Goal: Task Accomplishment & Management: Complete application form

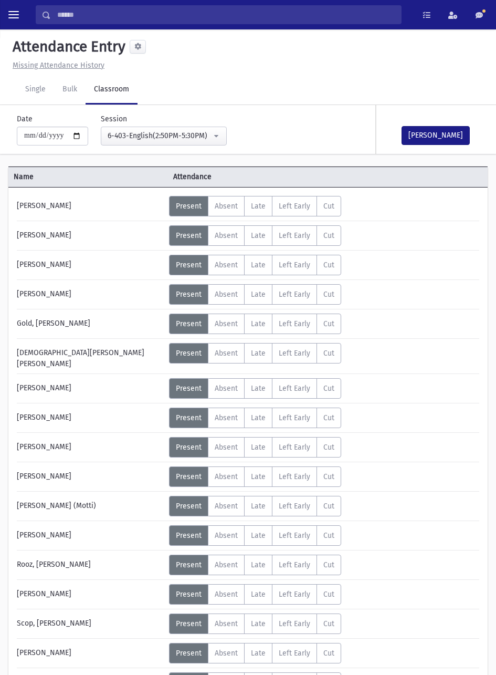
click at [216, 496] on label "Absent A" at bounding box center [226, 506] width 37 height 20
click at [445, 139] on button "Mark Done" at bounding box center [436, 135] width 68 height 19
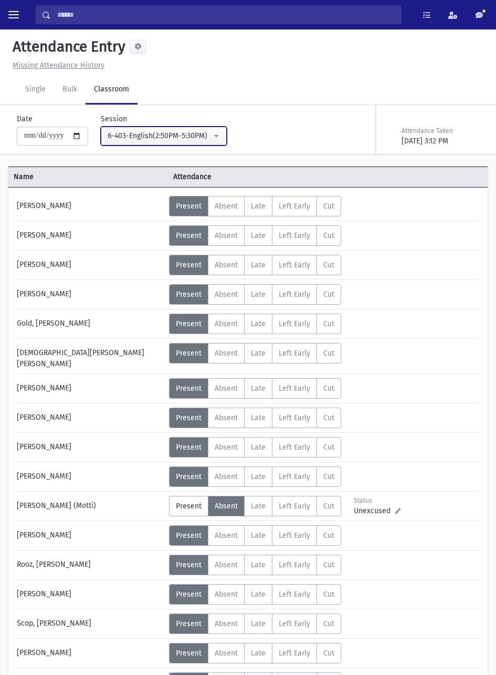
click at [193, 138] on div "6-403-English(2:50PM-5:30PM)" at bounding box center [160, 135] width 104 height 11
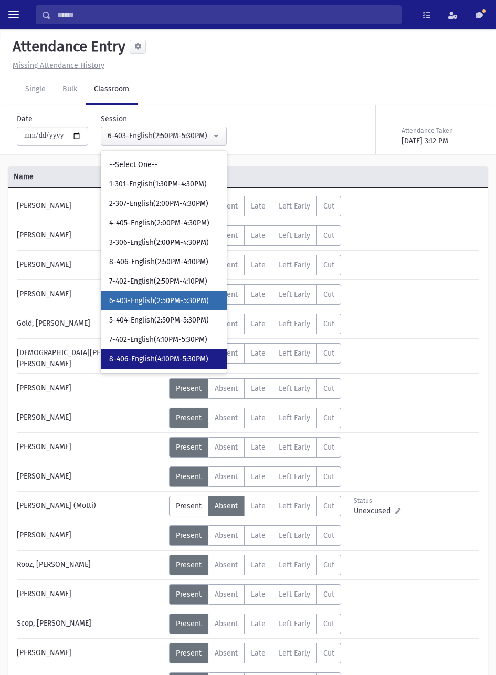
click at [191, 360] on span "8-406-English(4:10PM-5:30PM)" at bounding box center [158, 359] width 99 height 11
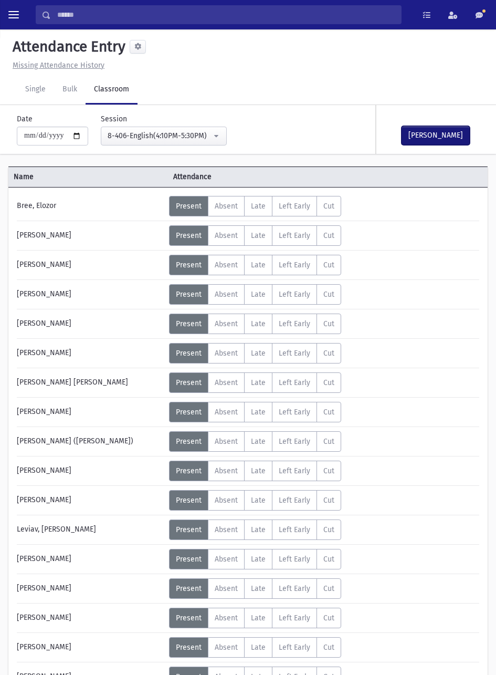
click at [443, 137] on button "Mark Done" at bounding box center [436, 135] width 68 height 19
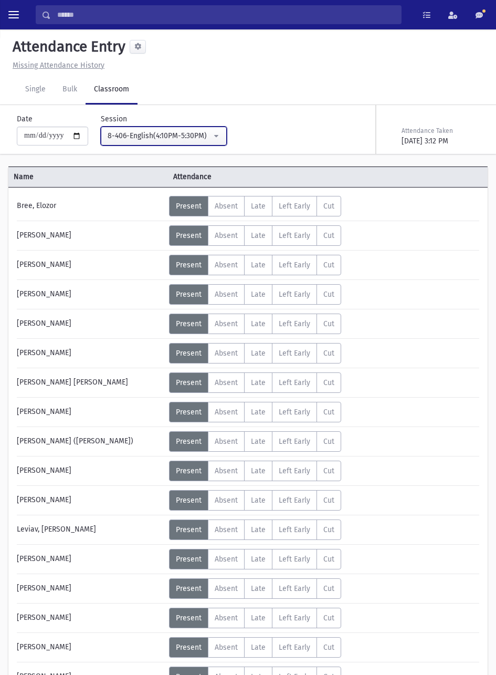
click at [192, 130] on div "8-406-English(4:10PM-5:30PM)" at bounding box center [160, 135] width 104 height 11
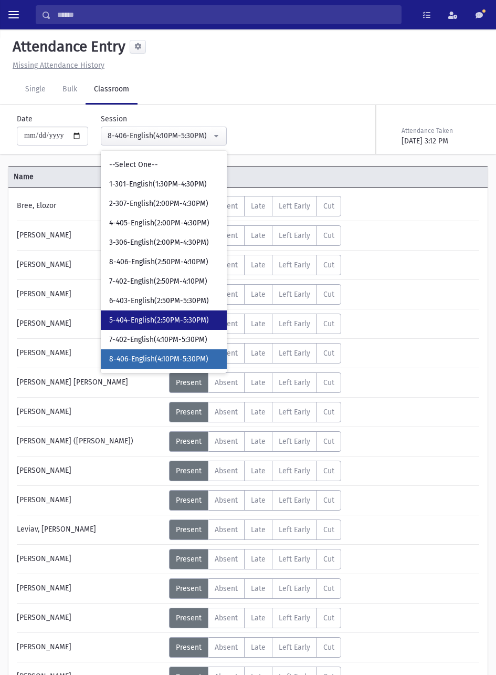
click at [193, 320] on span "5-404-English(2:50PM-5:30PM)" at bounding box center [159, 320] width 100 height 11
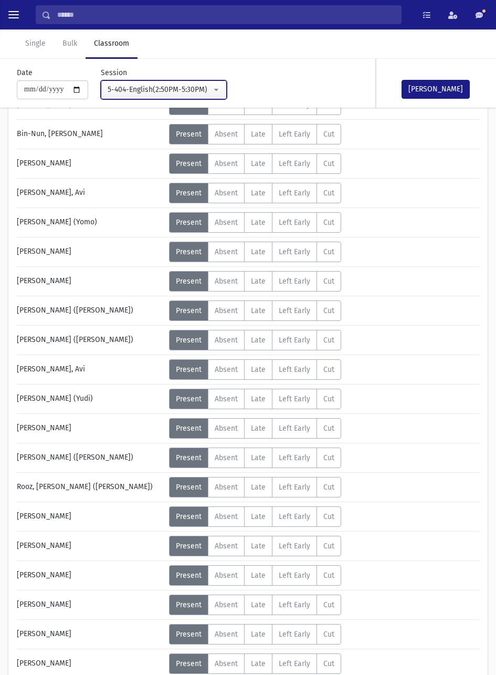
scroll to position [128, 0]
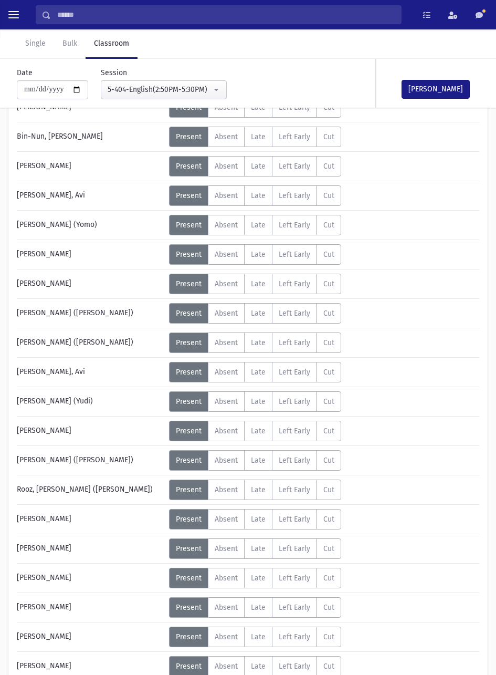
click at [222, 579] on span "Absent" at bounding box center [226, 578] width 23 height 9
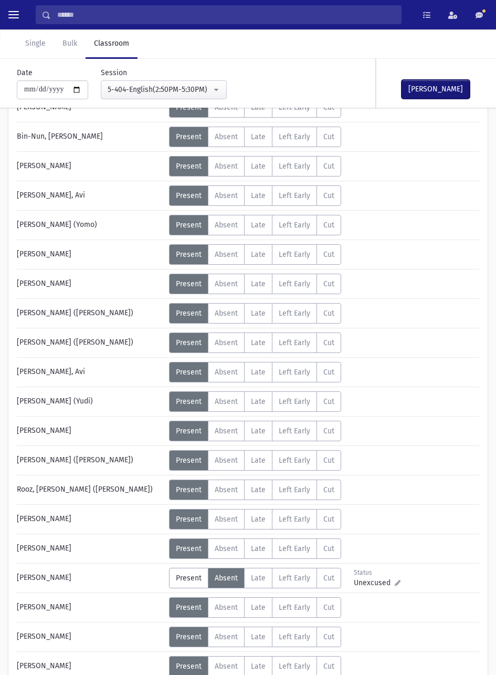
click at [443, 88] on button "Mark Done" at bounding box center [436, 89] width 68 height 19
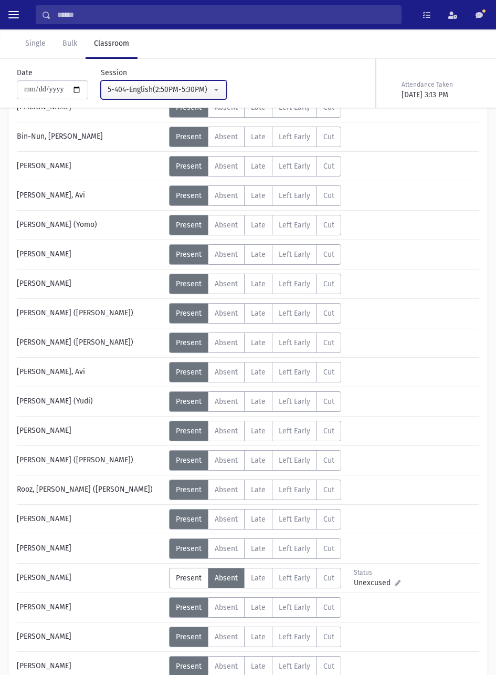
click at [188, 82] on button "5-404-English(2:50PM-5:30PM)" at bounding box center [164, 89] width 126 height 19
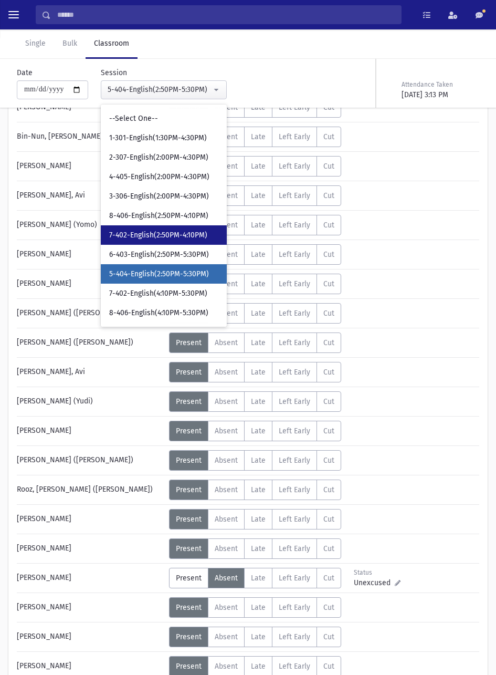
click at [180, 237] on span "7-402-English(2:50PM-4:10PM)" at bounding box center [158, 235] width 98 height 11
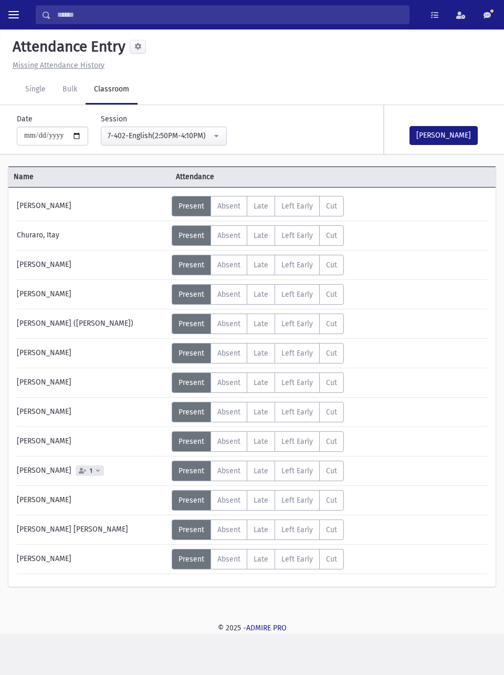
click at [223, 476] on label "Absent A" at bounding box center [229, 471] width 37 height 20
click at [445, 142] on button "Mark Done" at bounding box center [444, 135] width 68 height 19
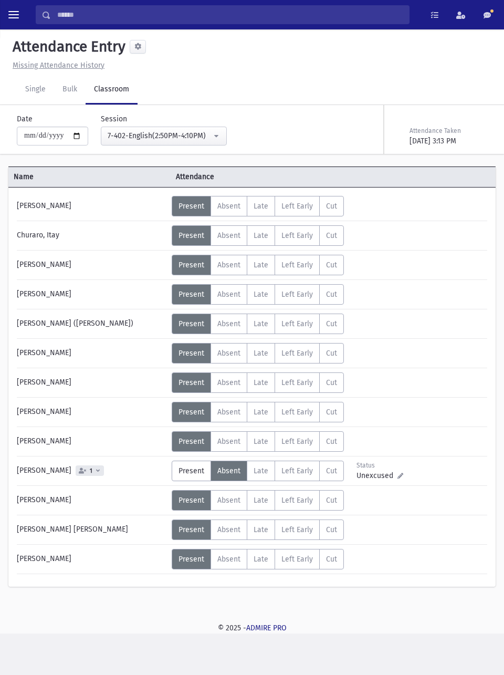
click at [13, 531] on div "Teitelbaum, Yosef Dov" at bounding box center [92, 529] width 160 height 20
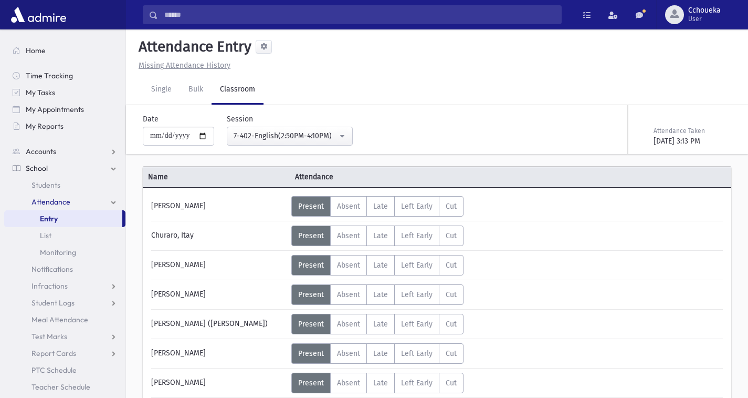
click at [219, 18] on input "Search" at bounding box center [359, 14] width 403 height 19
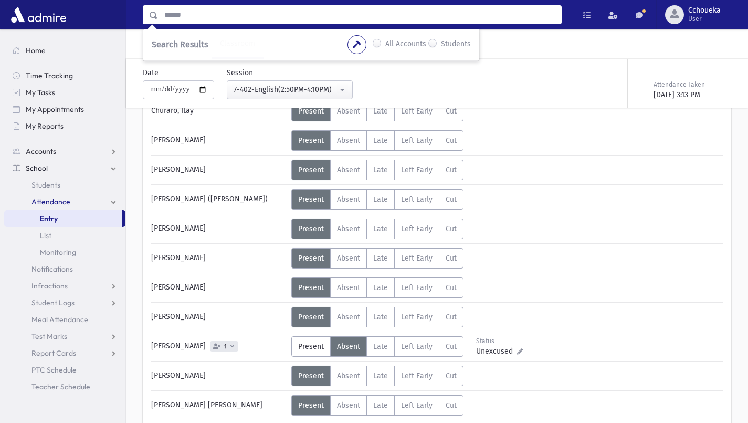
scroll to position [155, 0]
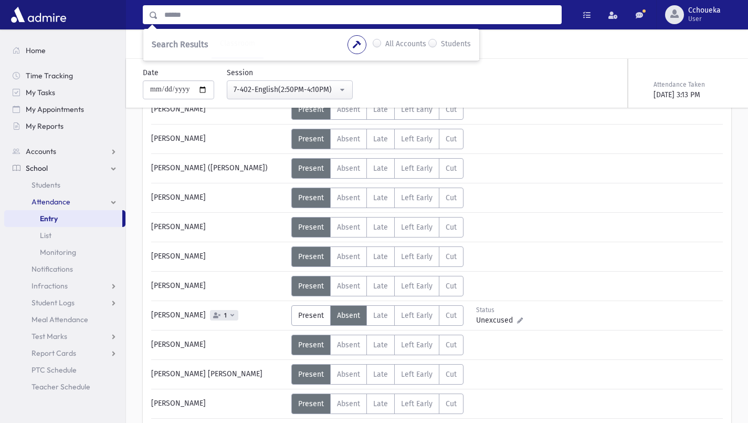
click at [224, 317] on span "1" at bounding box center [225, 315] width 7 height 7
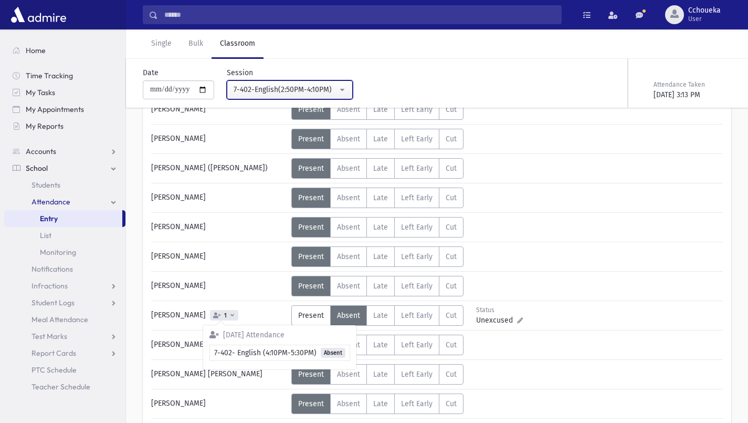
click at [328, 92] on div "7-402-English(2:50PM-4:10PM)" at bounding box center [286, 89] width 104 height 11
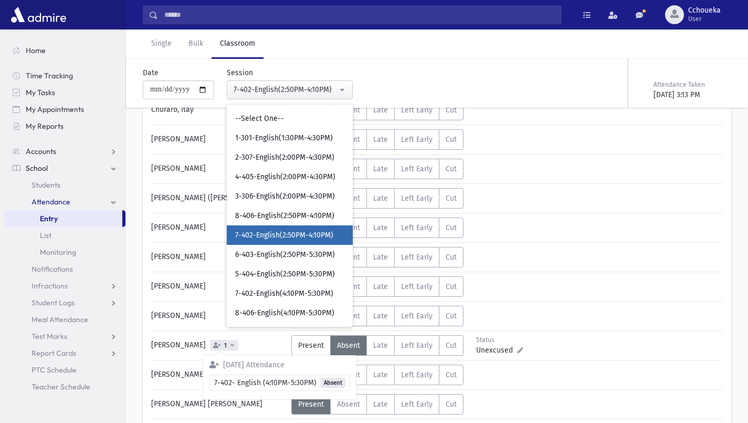
scroll to position [124, 0]
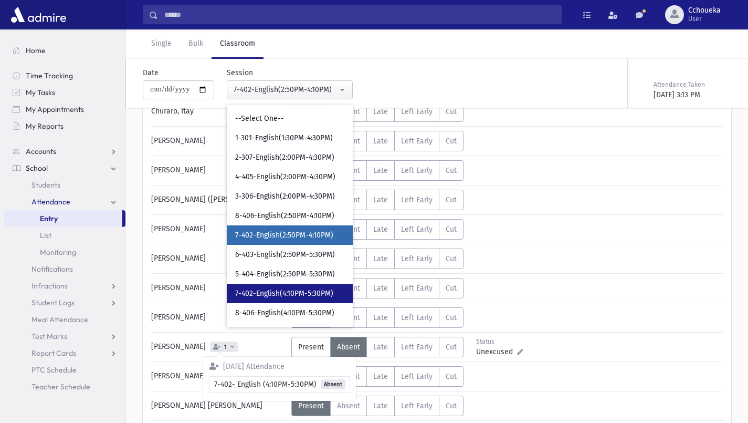
click at [324, 294] on span "7-402-English(4:10PM-5:30PM)" at bounding box center [284, 293] width 98 height 11
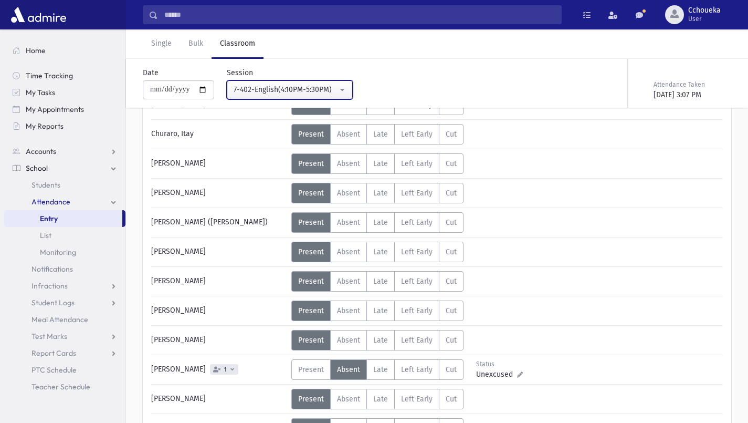
scroll to position [100, 0]
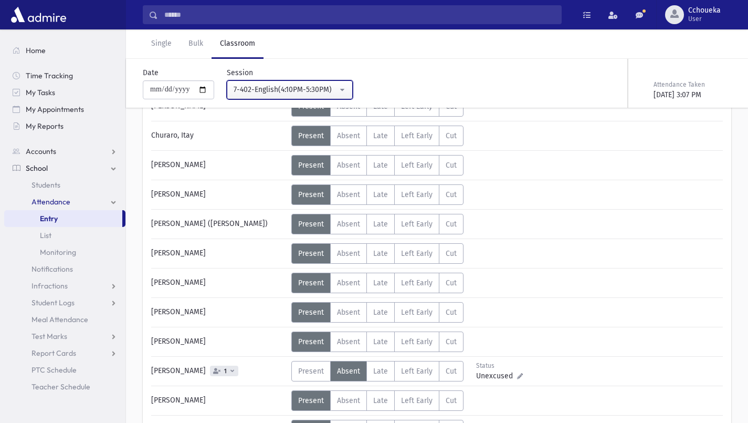
click at [339, 84] on button "7-402-English(4:10PM-5:30PM)" at bounding box center [290, 89] width 126 height 19
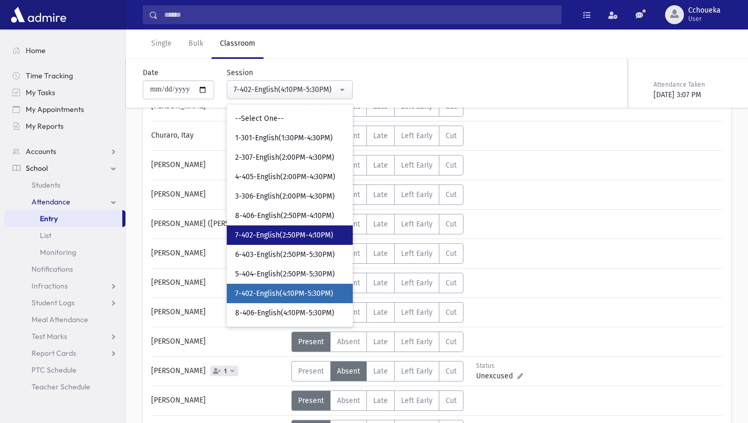
click at [324, 234] on span "7-402-English(2:50PM-4:10PM)" at bounding box center [284, 235] width 98 height 11
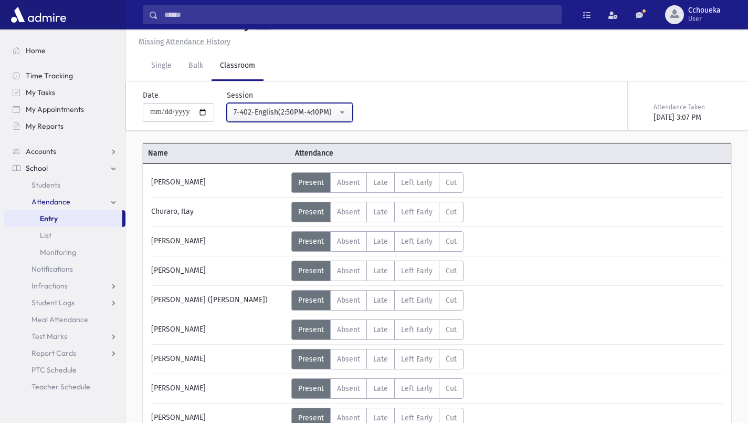
scroll to position [100, 0]
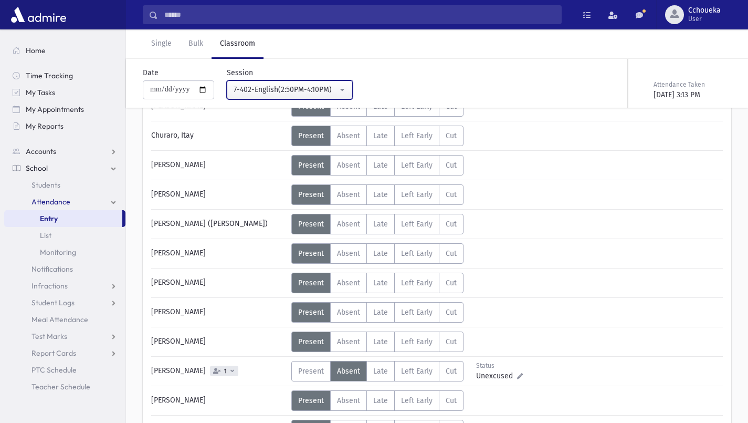
click at [336, 88] on div "7-402-English(2:50PM-4:10PM)" at bounding box center [286, 89] width 104 height 11
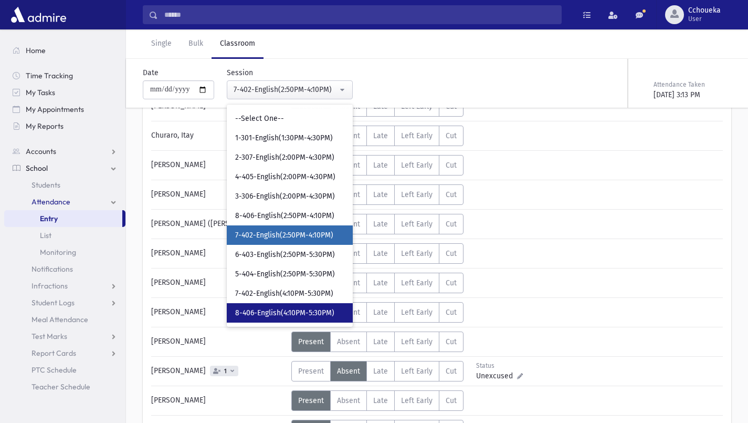
click at [317, 313] on span "8-406-English(4:10PM-5:30PM)" at bounding box center [284, 313] width 99 height 11
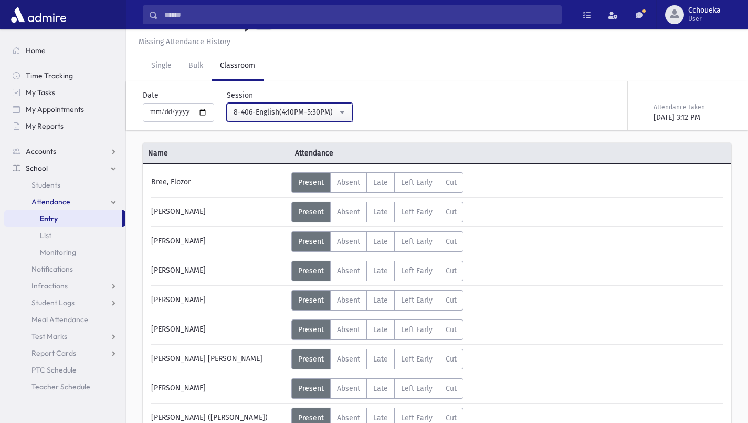
scroll to position [100, 0]
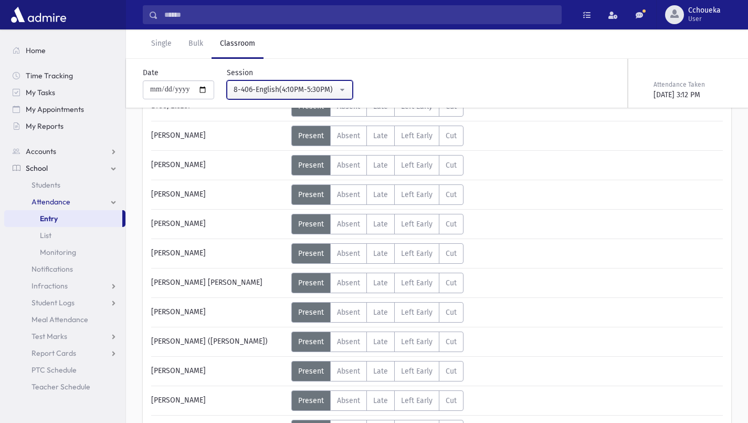
click at [337, 85] on div "8-406-English(4:10PM-5:30PM)" at bounding box center [286, 89] width 104 height 11
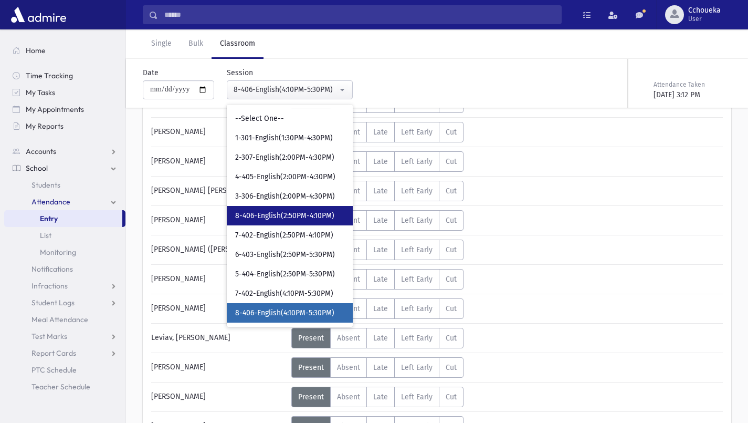
click at [321, 215] on span "8-406-English(2:50PM-4:10PM)" at bounding box center [284, 216] width 99 height 11
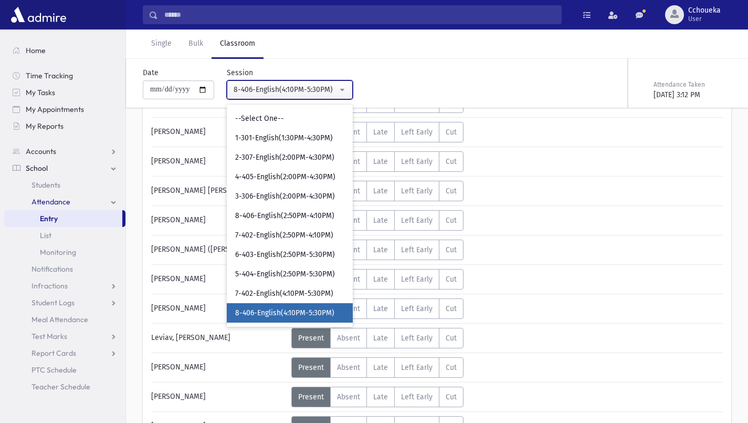
select select "****"
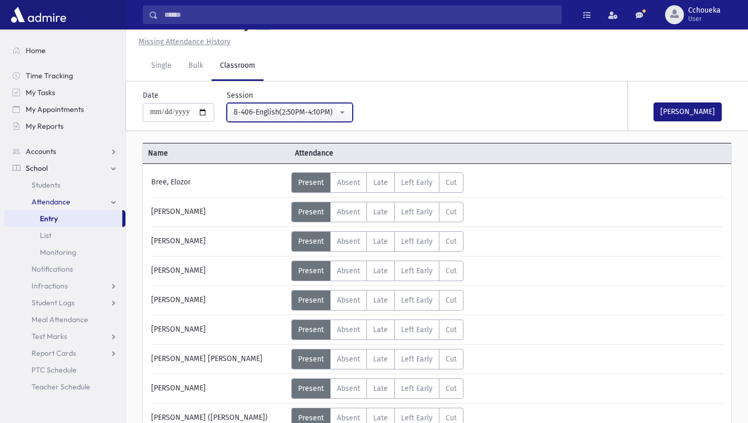
scroll to position [192, 0]
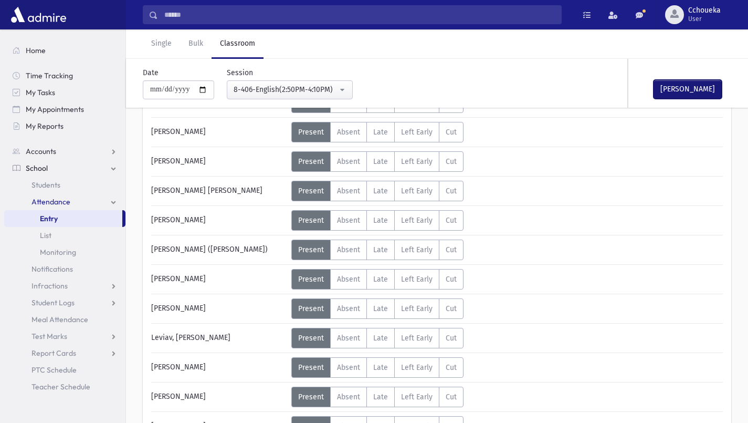
click at [504, 90] on button "Mark Done" at bounding box center [688, 89] width 68 height 19
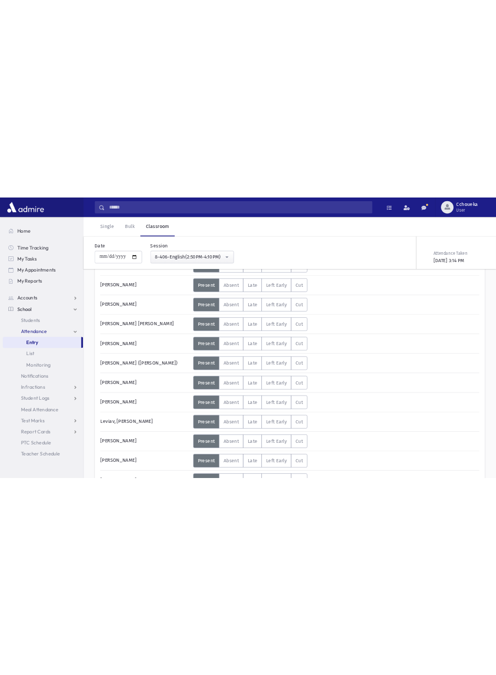
scroll to position [122, 0]
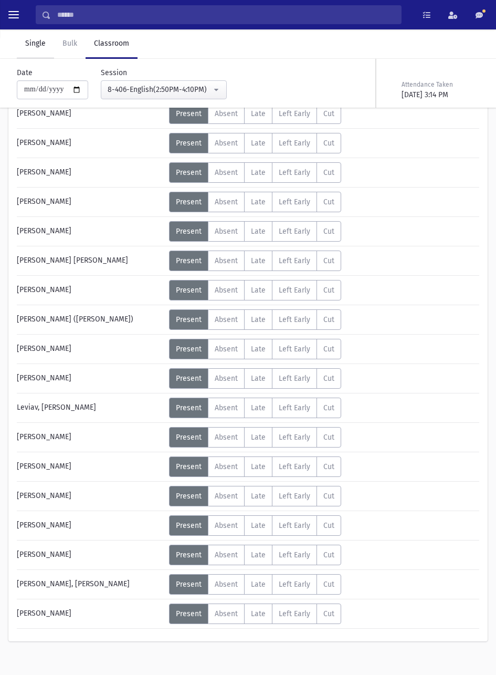
click at [34, 45] on link "Single" at bounding box center [35, 43] width 37 height 29
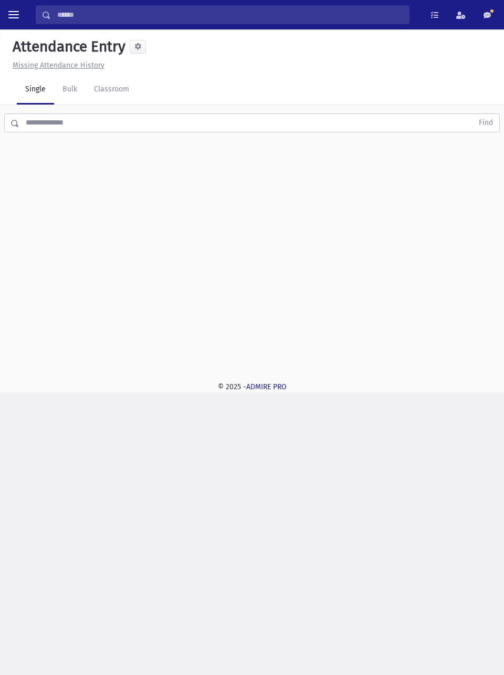
click at [196, 118] on input "text" at bounding box center [246, 122] width 454 height 19
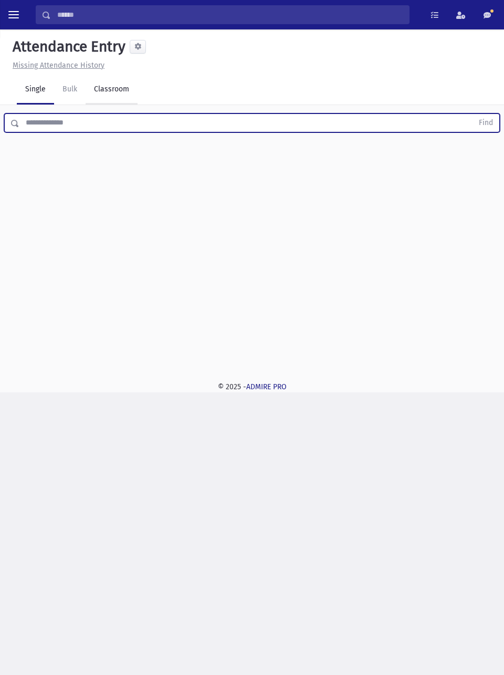
click at [118, 95] on link "Classroom" at bounding box center [112, 89] width 52 height 29
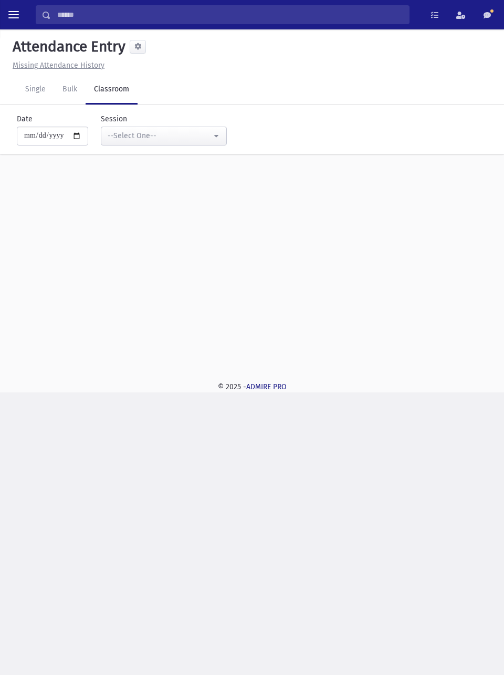
click at [14, 15] on span "toggle menu" at bounding box center [13, 14] width 11 height 1
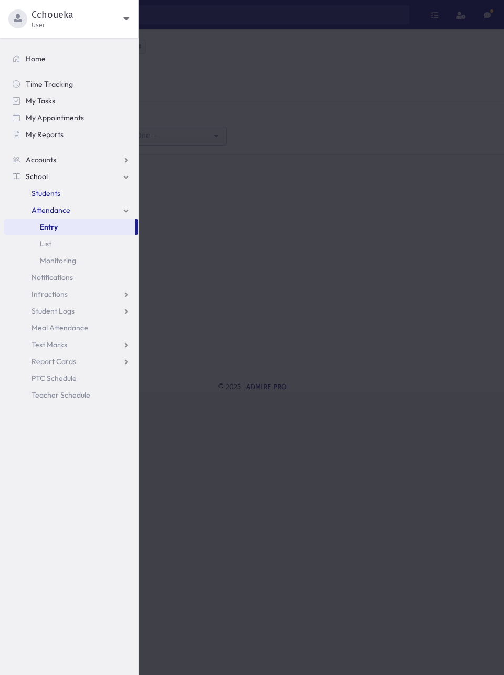
click at [65, 191] on link "Students" at bounding box center [71, 193] width 134 height 17
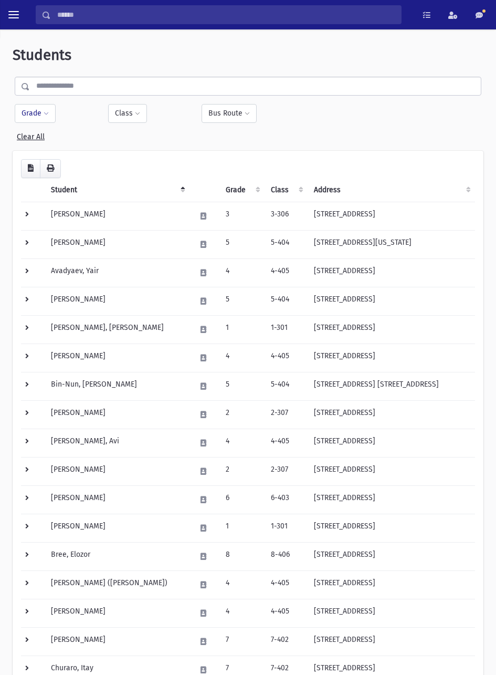
click at [46, 113] on span at bounding box center [46, 114] width 5 height 6
click at [106, 145] on ul at bounding box center [76, 143] width 109 height 16
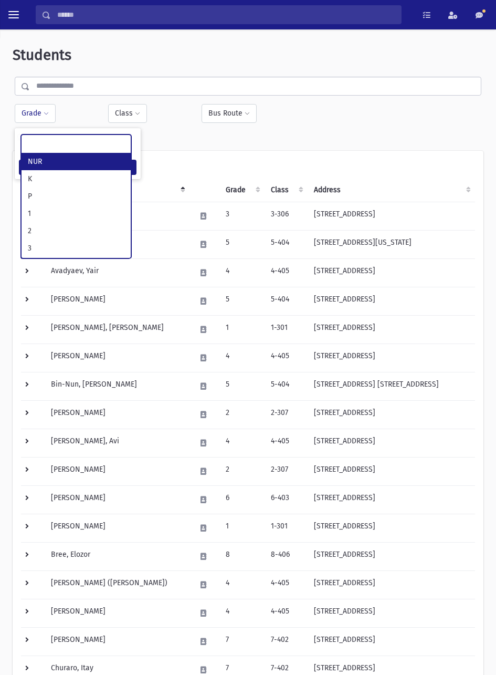
select select "*"
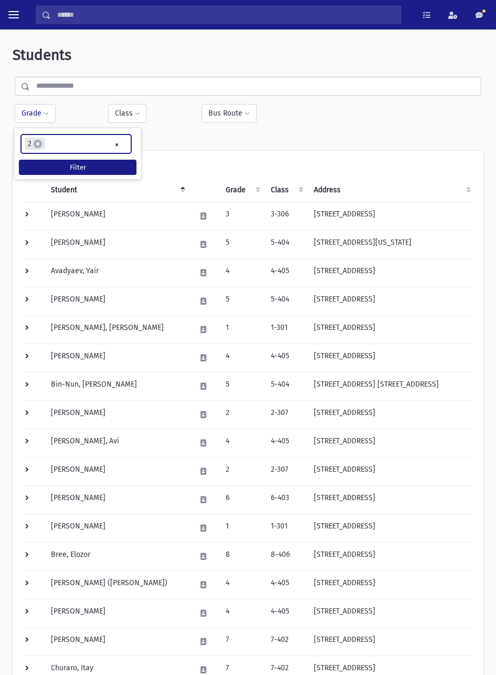
scroll to position [37, 0]
click at [123, 163] on button "Filter" at bounding box center [78, 167] width 118 height 15
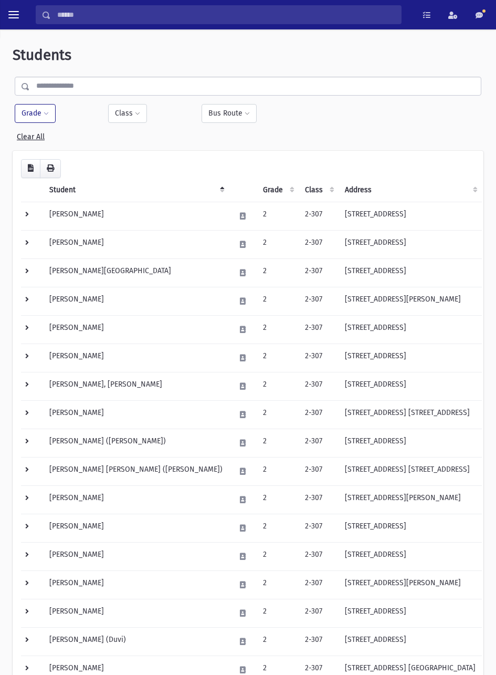
click at [104, 585] on td "Pasik, Naftali" at bounding box center [136, 584] width 186 height 28
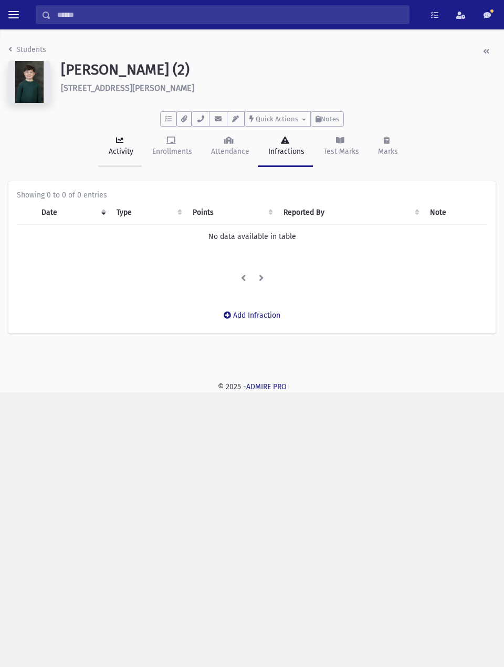
click at [120, 151] on div "Activity" at bounding box center [120, 151] width 27 height 11
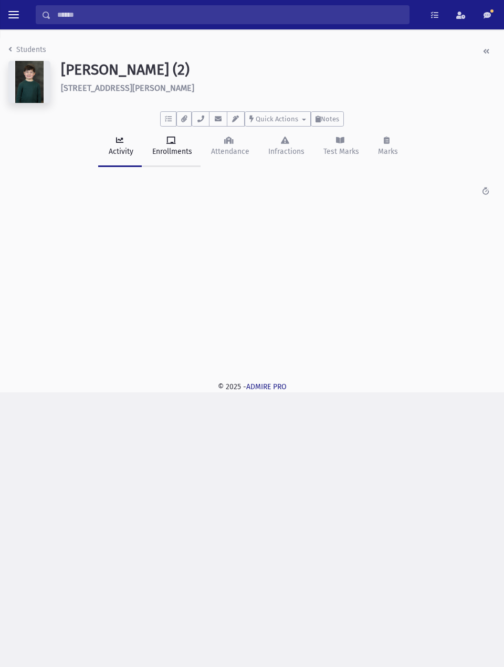
click at [172, 151] on div "Enrollments" at bounding box center [171, 151] width 42 height 11
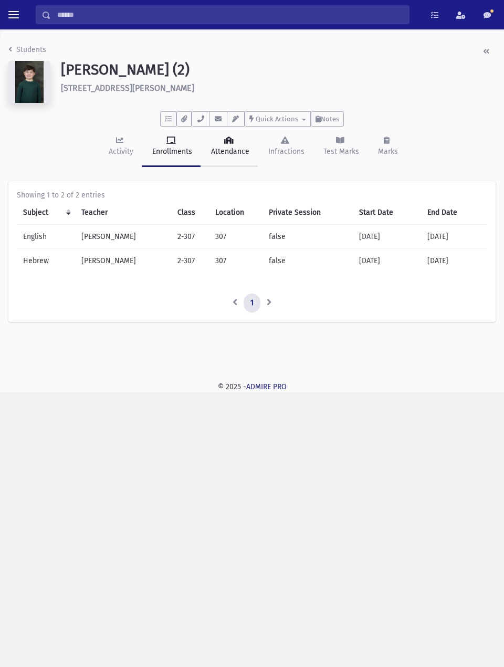
click at [232, 153] on div "Attendance" at bounding box center [229, 151] width 40 height 11
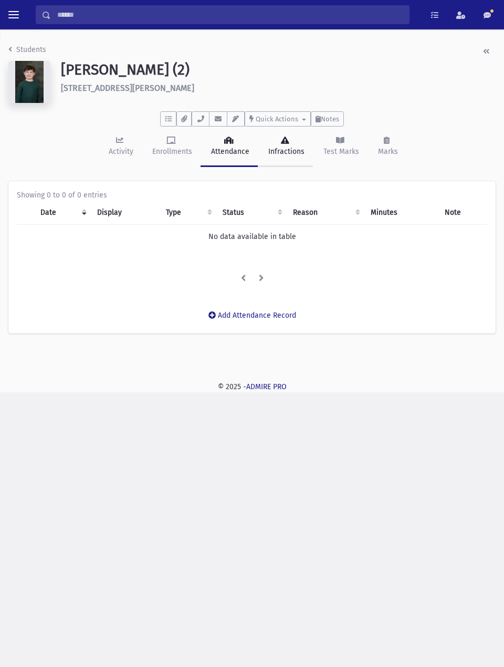
click at [286, 154] on div "Infractions" at bounding box center [285, 151] width 38 height 11
click at [336, 144] on link "Test Marks" at bounding box center [340, 147] width 55 height 40
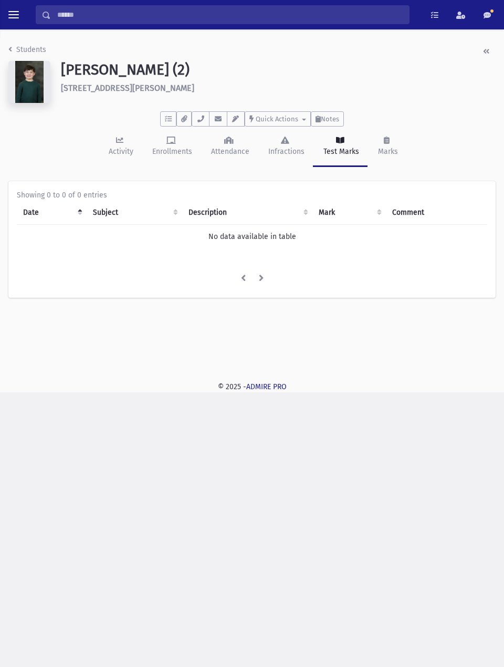
click at [394, 144] on link "Marks" at bounding box center [387, 147] width 39 height 40
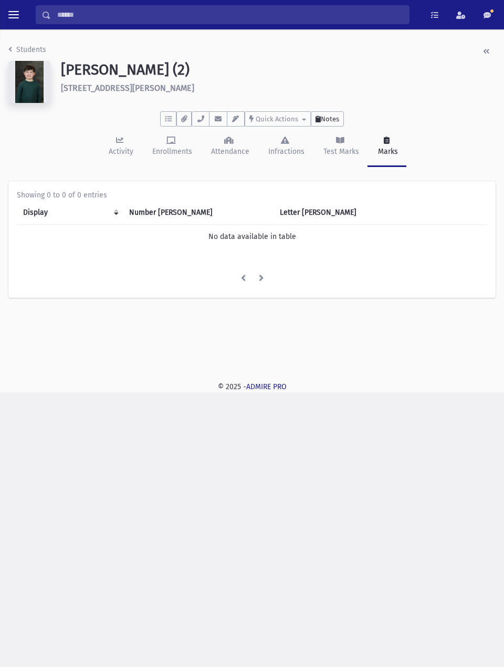
click at [328, 119] on span "Notes" at bounding box center [330, 119] width 18 height 8
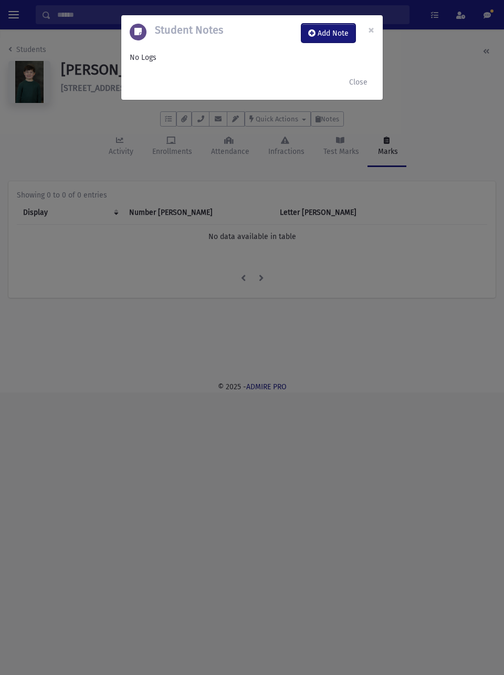
click at [334, 33] on button "Add Note" at bounding box center [328, 33] width 54 height 19
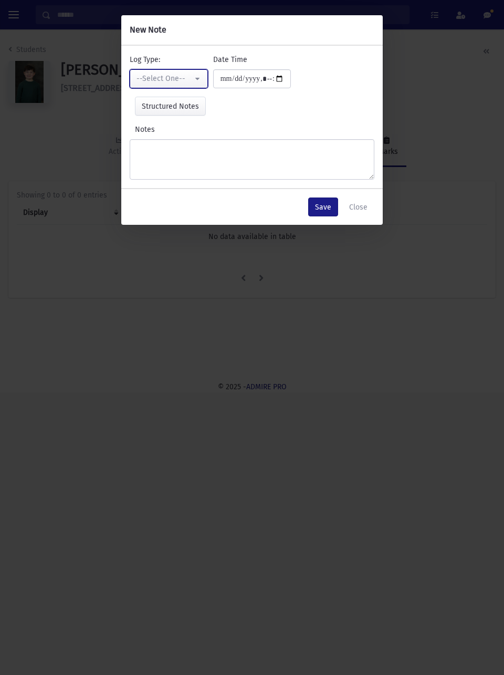
click at [188, 81] on div "--Select One--" at bounding box center [165, 78] width 56 height 11
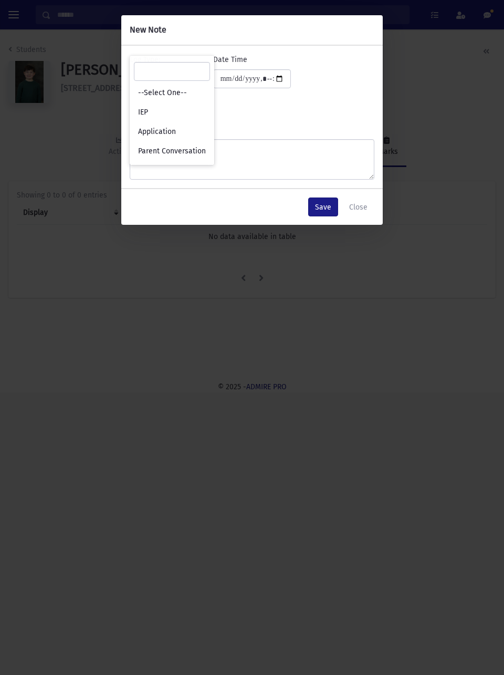
click at [300, 126] on div "Notes" at bounding box center [252, 152] width 245 height 56
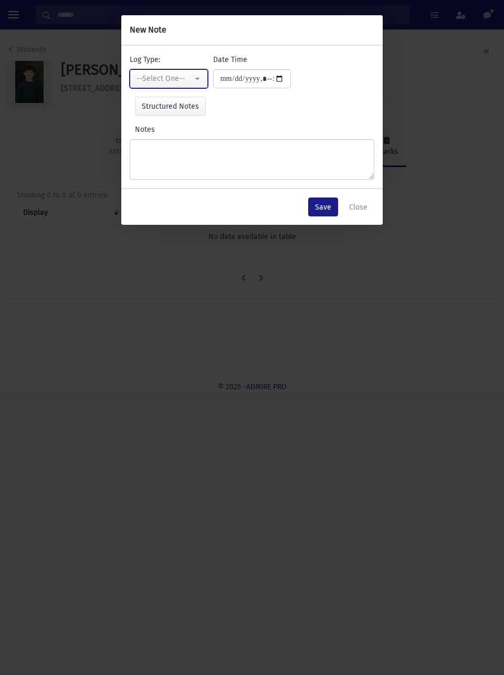
click at [197, 79] on button "--Select One--" at bounding box center [169, 78] width 78 height 19
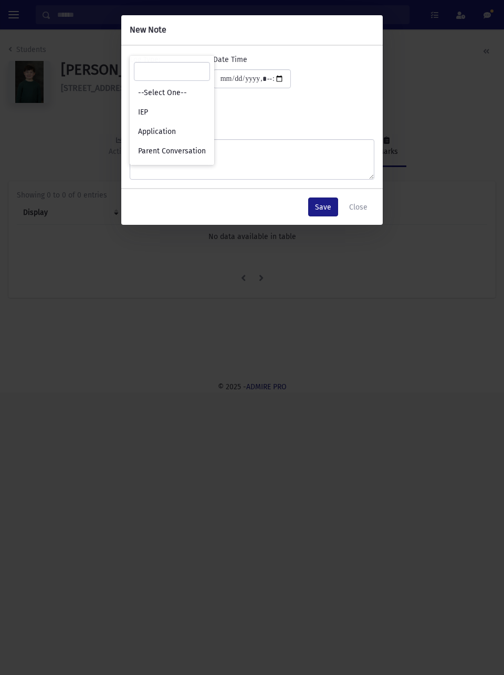
click at [273, 124] on div "Notes" at bounding box center [252, 152] width 245 height 56
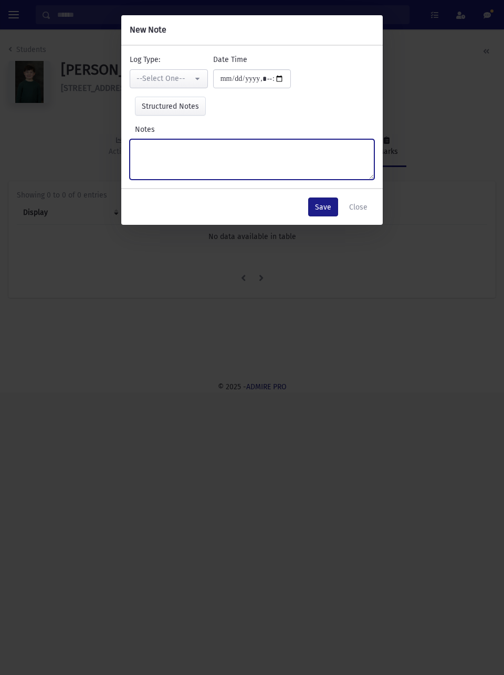
click at [251, 165] on textarea "Notes" at bounding box center [252, 159] width 245 height 40
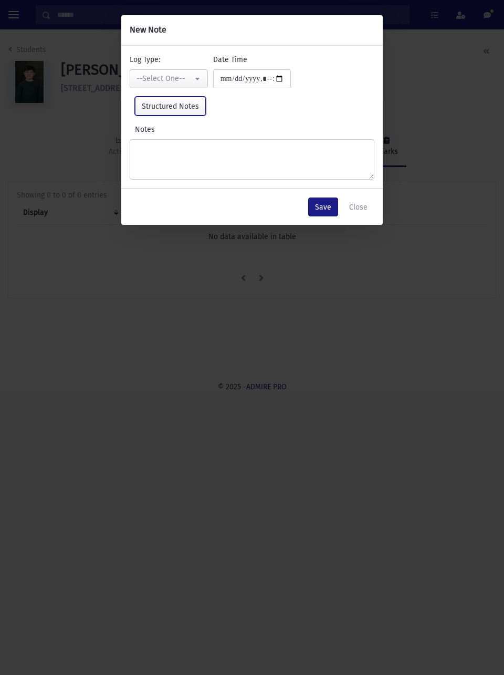
click at [193, 107] on button "Structured Notes" at bounding box center [170, 106] width 71 height 19
click at [184, 108] on button "Structured Notes" at bounding box center [170, 106] width 71 height 19
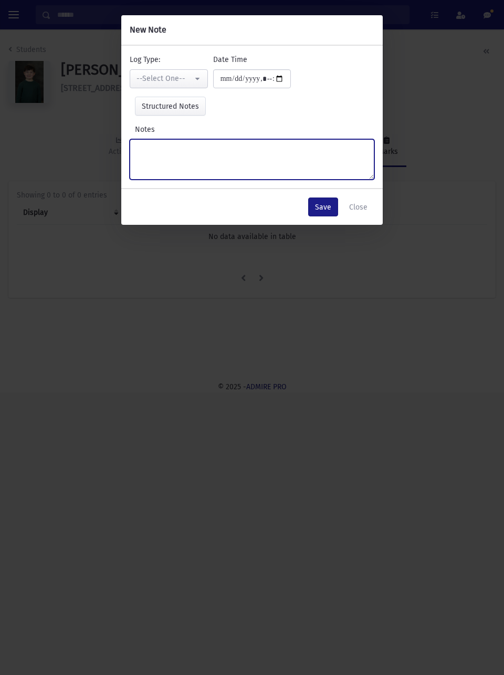
click at [203, 152] on textarea "Notes" at bounding box center [252, 159] width 245 height 40
type textarea "**********"
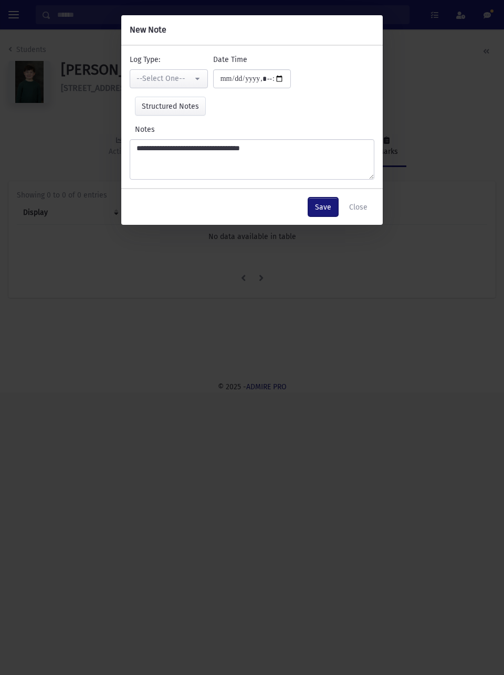
click at [326, 207] on button "Save" at bounding box center [323, 206] width 30 height 19
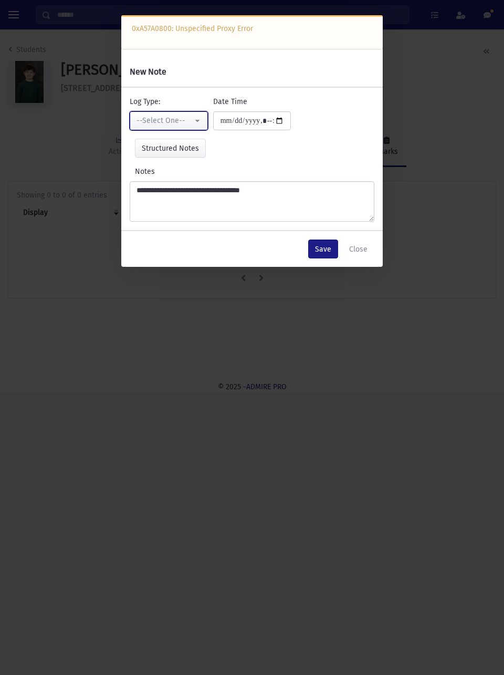
click at [196, 116] on button "--Select One--" at bounding box center [169, 120] width 78 height 19
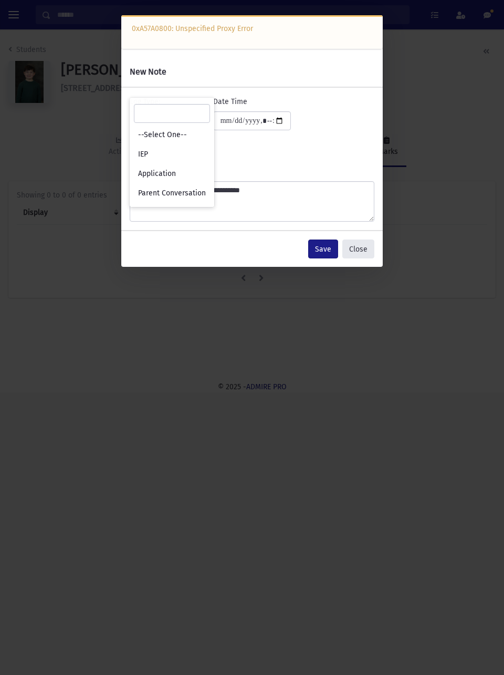
click at [353, 252] on button "Close" at bounding box center [358, 249] width 32 height 19
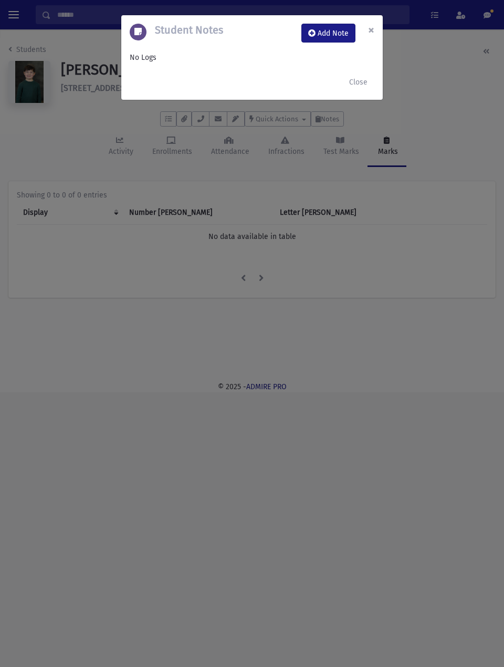
click at [373, 27] on span "×" at bounding box center [371, 30] width 6 height 15
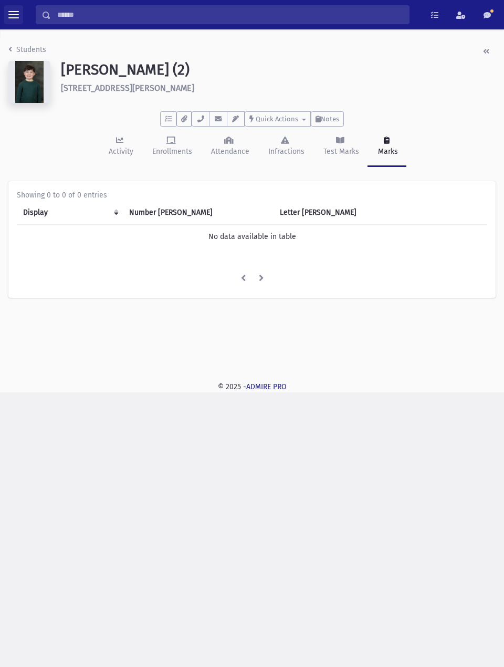
click at [14, 15] on span "toggle menu" at bounding box center [13, 14] width 11 height 1
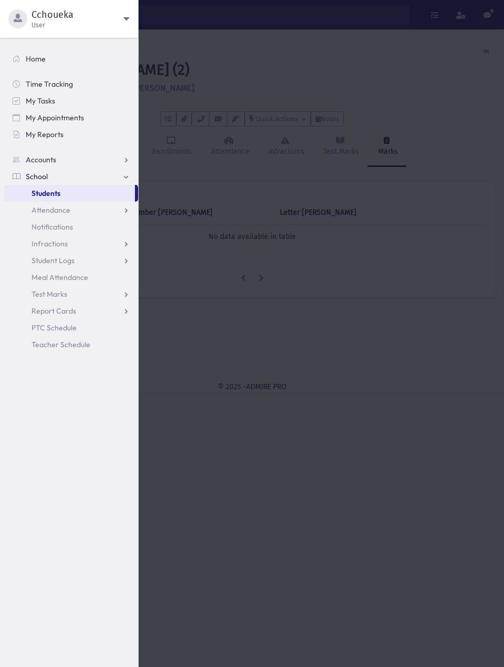
click at [55, 194] on span "Students" at bounding box center [46, 193] width 29 height 9
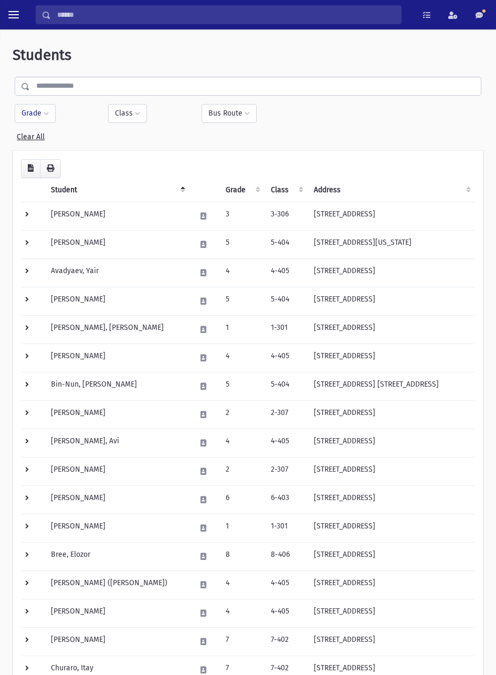
click at [46, 113] on span at bounding box center [46, 114] width 5 height 6
click at [69, 141] on ul at bounding box center [76, 143] width 109 height 16
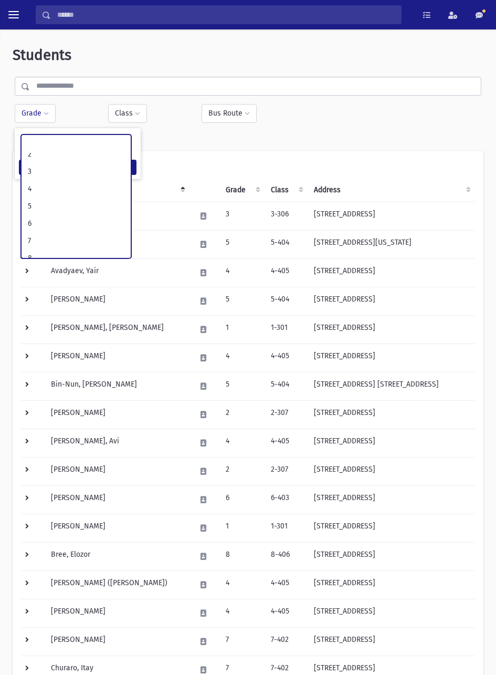
scroll to position [78, 0]
select select "*"
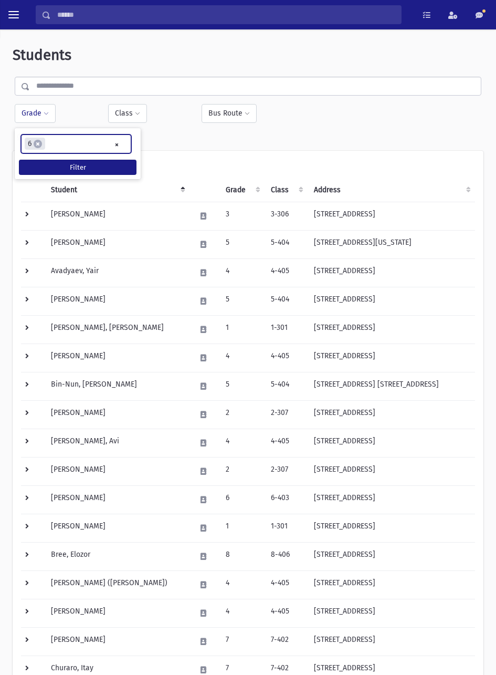
scroll to position [74, 0]
click at [110, 173] on button "Filter" at bounding box center [78, 167] width 118 height 15
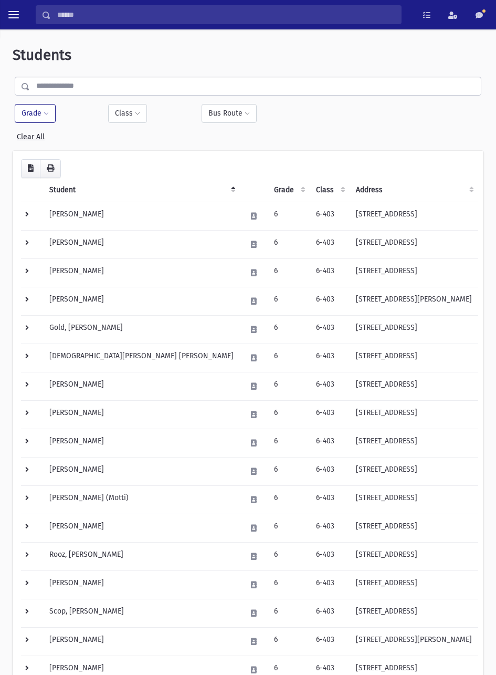
click at [118, 85] on input "text" at bounding box center [255, 86] width 451 height 19
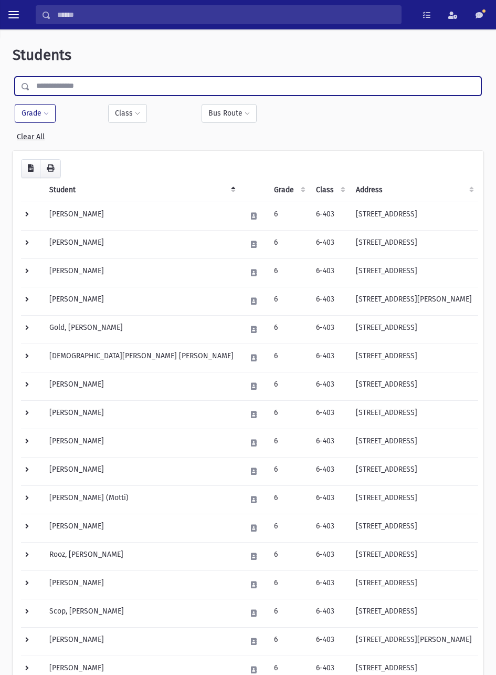
click at [47, 116] on span at bounding box center [46, 114] width 5 height 6
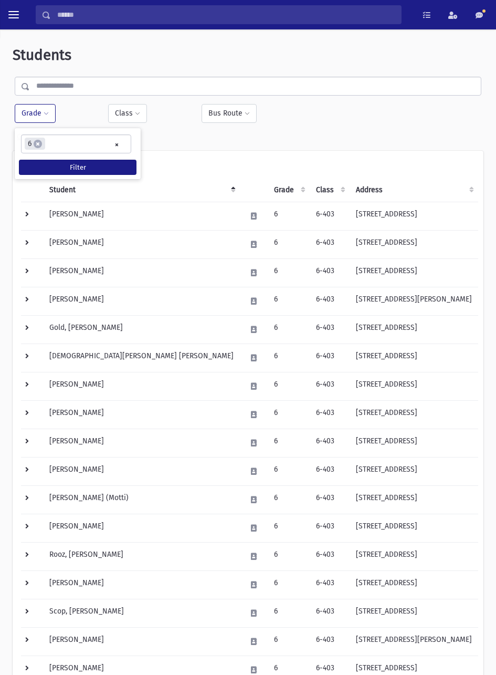
click at [88, 143] on ul "× × 6" at bounding box center [76, 143] width 109 height 17
click at [111, 167] on button "Filter" at bounding box center [78, 167] width 118 height 15
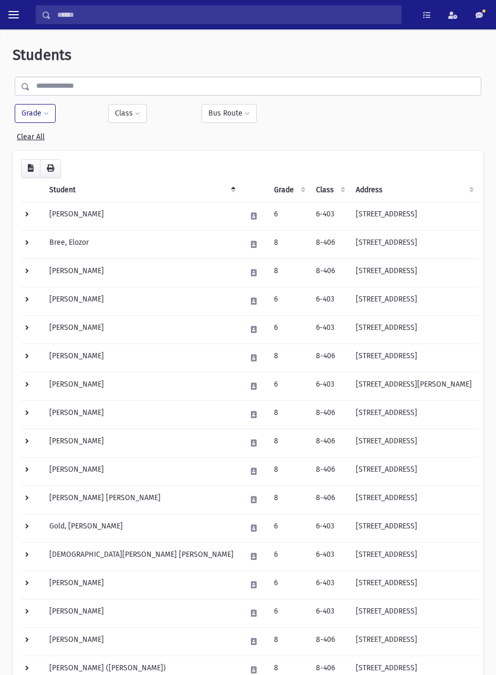
click at [46, 113] on span at bounding box center [46, 114] width 5 height 6
click at [41, 142] on span "×" at bounding box center [38, 144] width 8 height 8
click at [36, 138] on link "Clear All" at bounding box center [31, 134] width 28 height 13
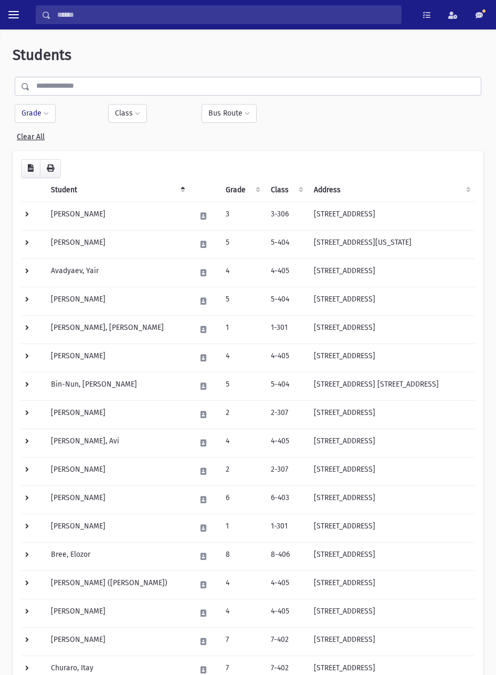
click at [46, 113] on span at bounding box center [46, 114] width 5 height 6
click at [102, 147] on ul at bounding box center [76, 143] width 109 height 16
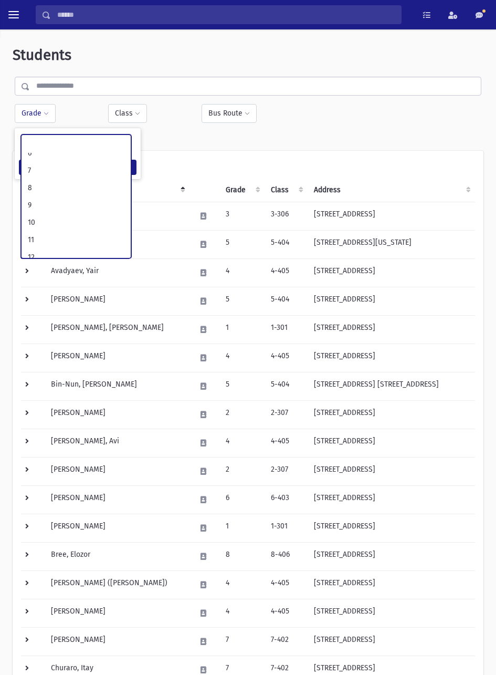
scroll to position [147, 0]
select select "**"
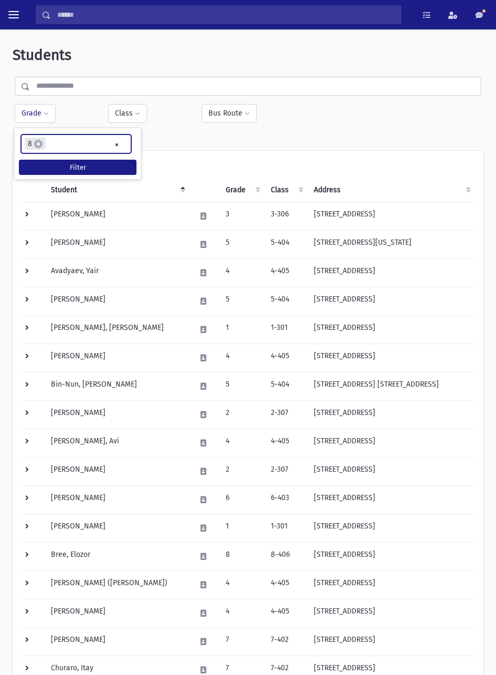
click at [101, 171] on button "Filter" at bounding box center [78, 167] width 118 height 15
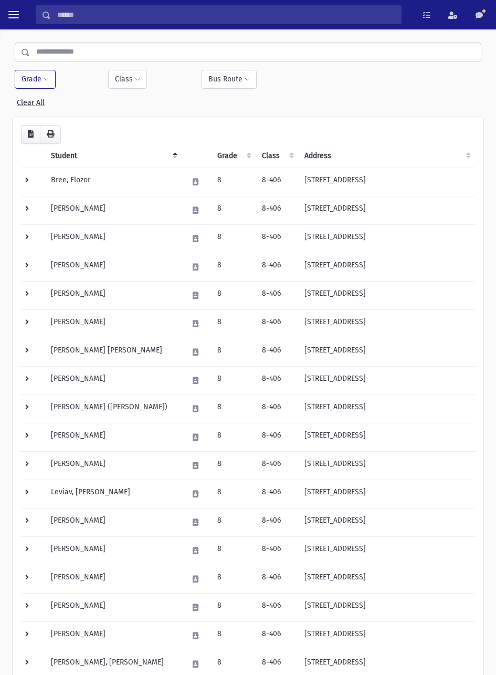
scroll to position [62, 0]
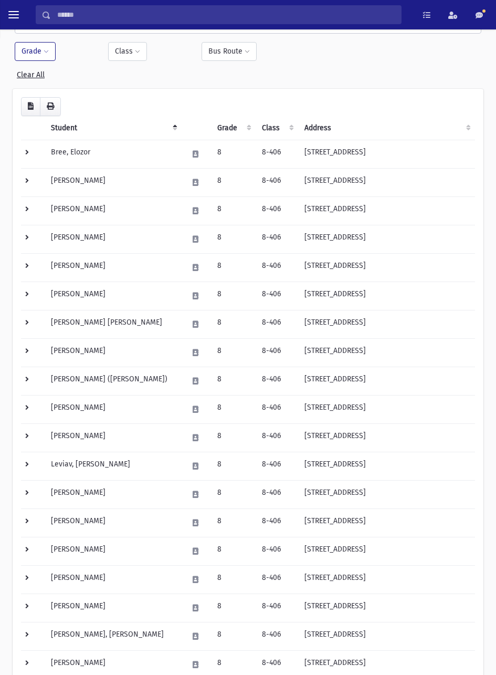
click at [93, 241] on td "[PERSON_NAME]" at bounding box center [113, 239] width 137 height 28
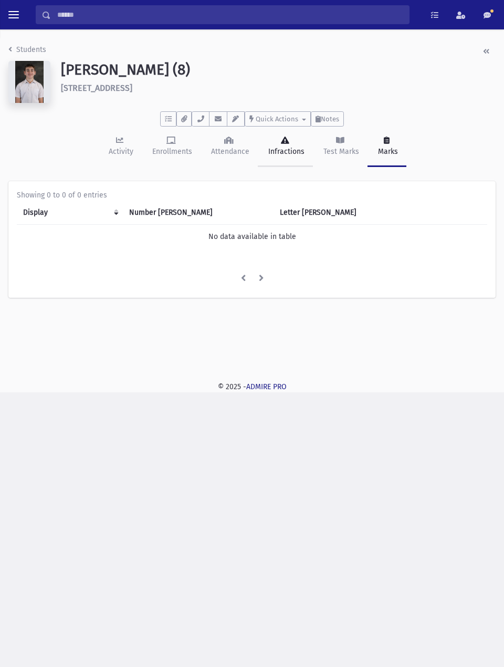
click at [282, 153] on div "Infractions" at bounding box center [285, 151] width 38 height 11
click at [244, 320] on button "Add Infraction" at bounding box center [252, 315] width 70 height 19
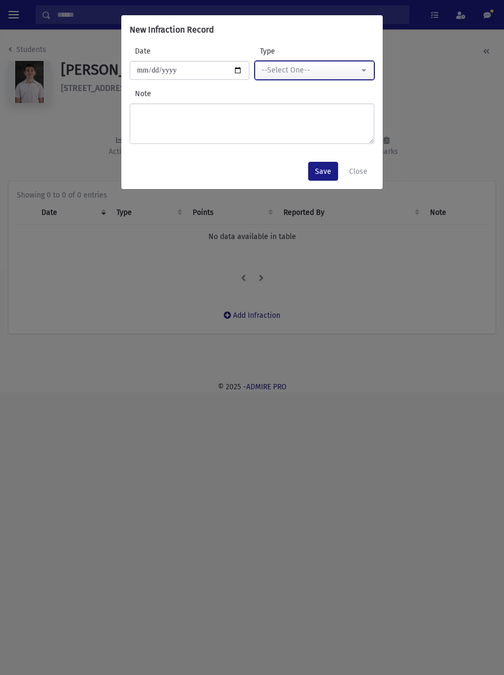
click at [327, 66] on div "--Select One--" at bounding box center [311, 70] width 98 height 11
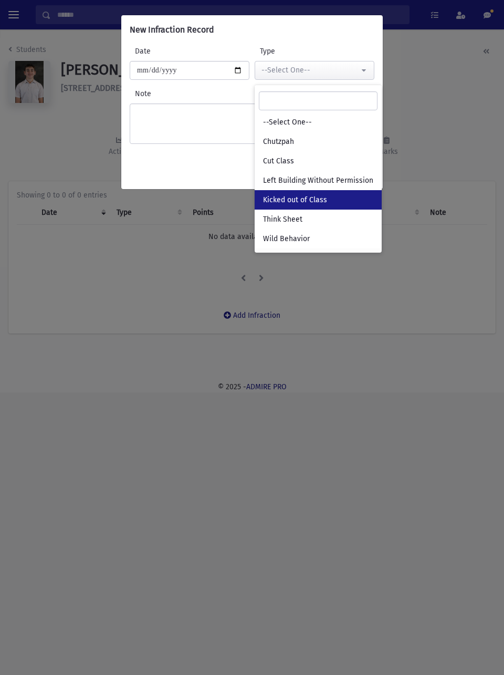
click at [311, 201] on span "Kicked out of Class" at bounding box center [295, 200] width 64 height 11
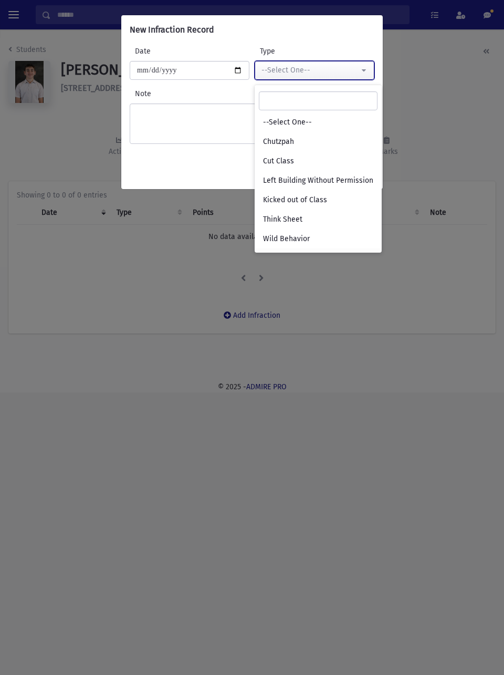
select select "*"
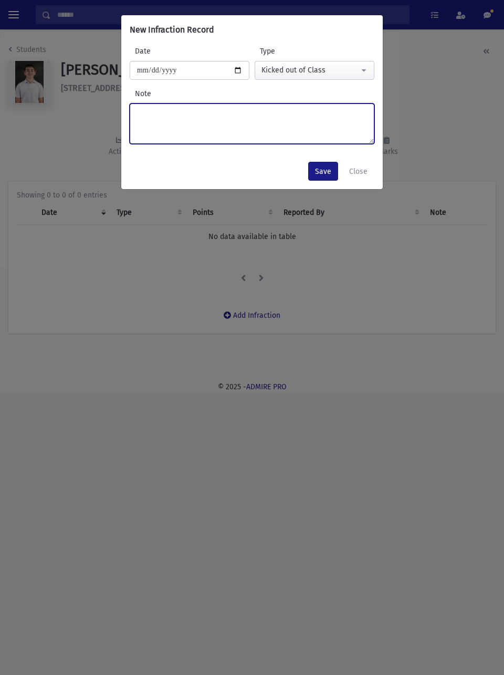
click at [266, 110] on textarea "Note" at bounding box center [252, 123] width 245 height 40
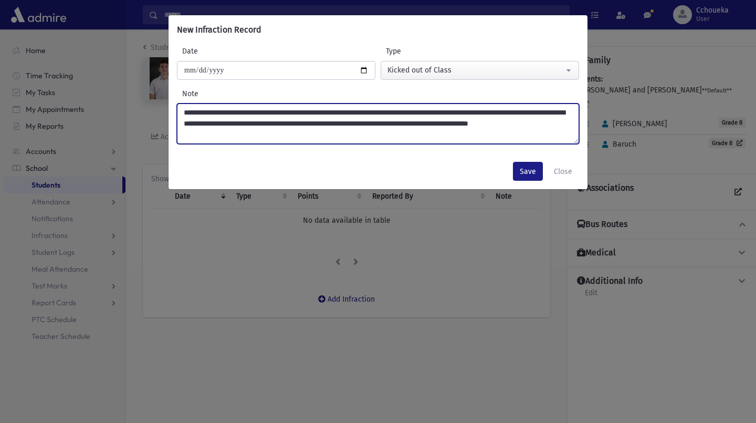
type textarea "**********"
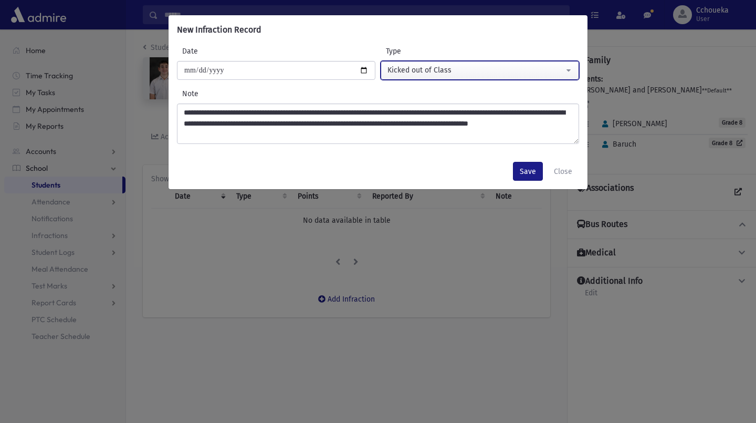
click at [490, 69] on div "Kicked out of Class" at bounding box center [476, 70] width 176 height 11
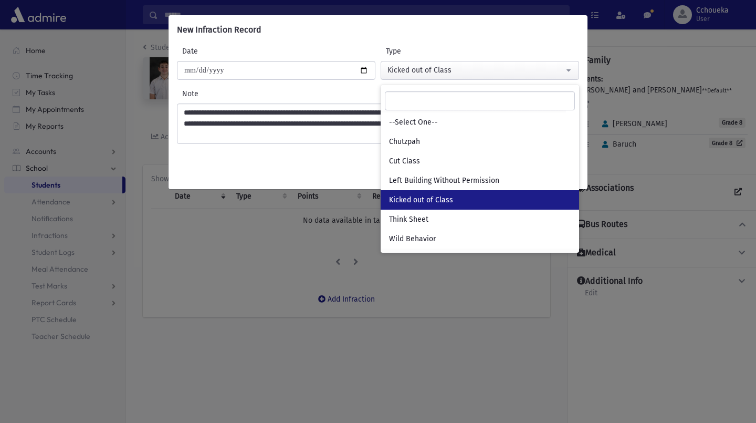
click at [447, 203] on span "Kicked out of Class" at bounding box center [421, 200] width 64 height 11
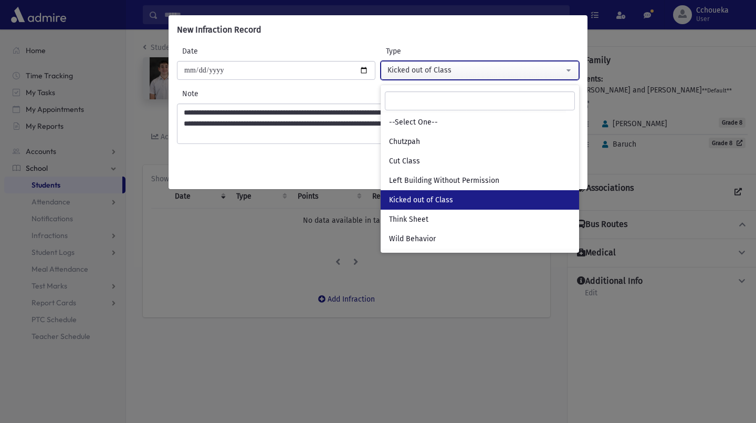
select select "*"
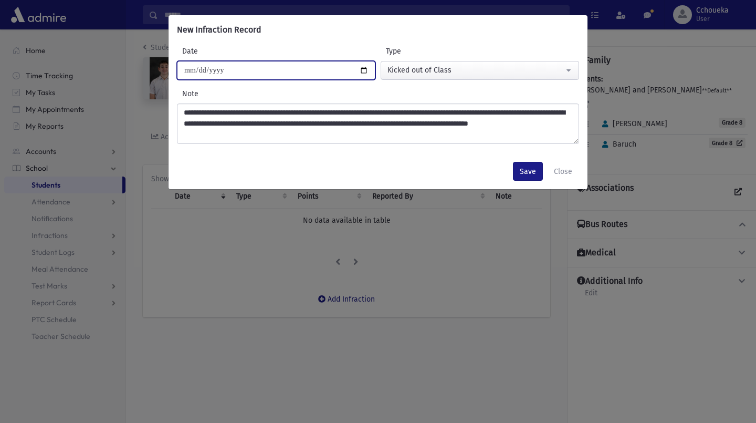
click at [365, 69] on input "**********" at bounding box center [276, 70] width 199 height 19
click at [203, 70] on input "**********" at bounding box center [276, 70] width 199 height 19
click at [202, 69] on input "**********" at bounding box center [276, 70] width 199 height 19
click at [202, 71] on input "**********" at bounding box center [276, 70] width 199 height 19
click at [367, 67] on input "**********" at bounding box center [276, 70] width 199 height 19
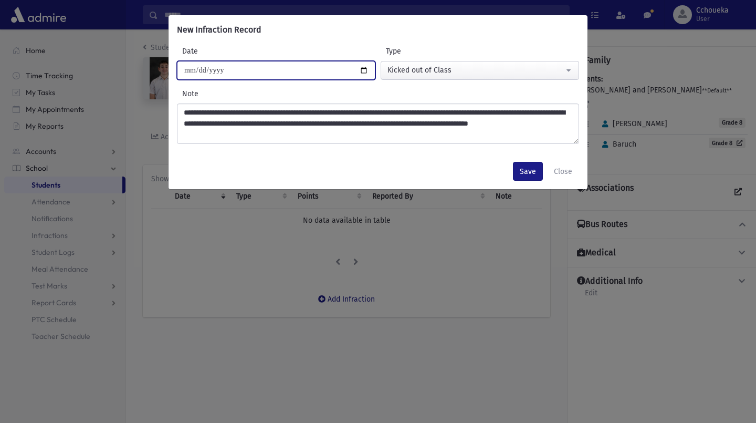
type input "**********"
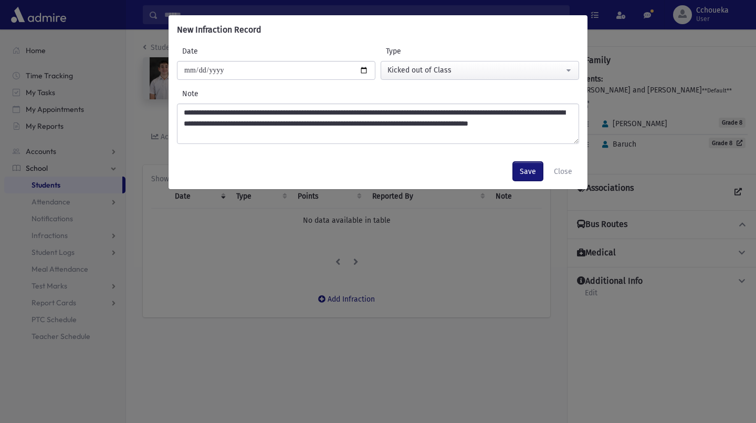
click at [504, 172] on button "Save" at bounding box center [528, 171] width 30 height 19
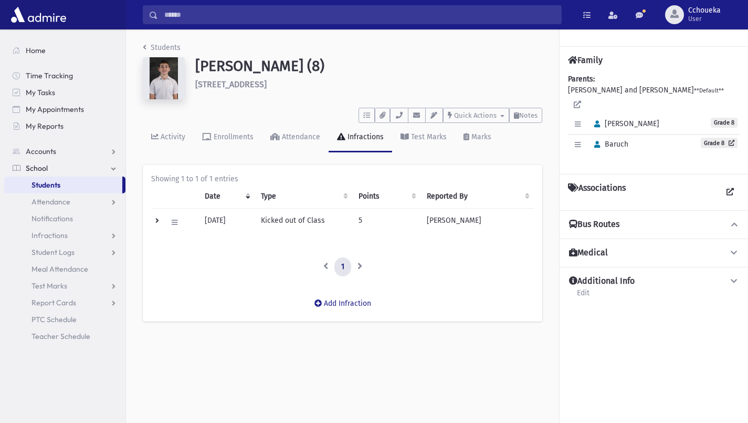
click at [47, 189] on span "Students" at bounding box center [46, 184] width 29 height 9
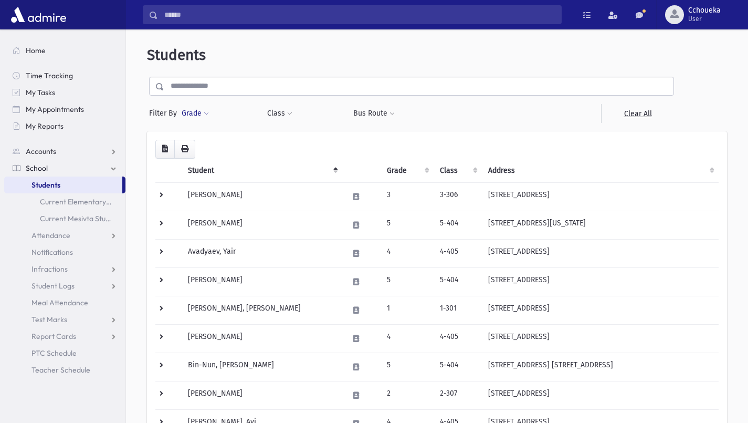
click at [207, 115] on span at bounding box center [206, 114] width 5 height 6
click at [251, 144] on ul at bounding box center [242, 143] width 109 height 16
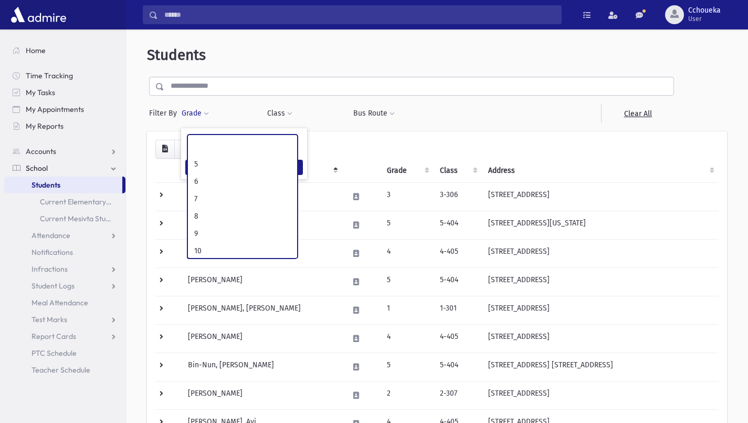
scroll to position [137, 0]
select select "**"
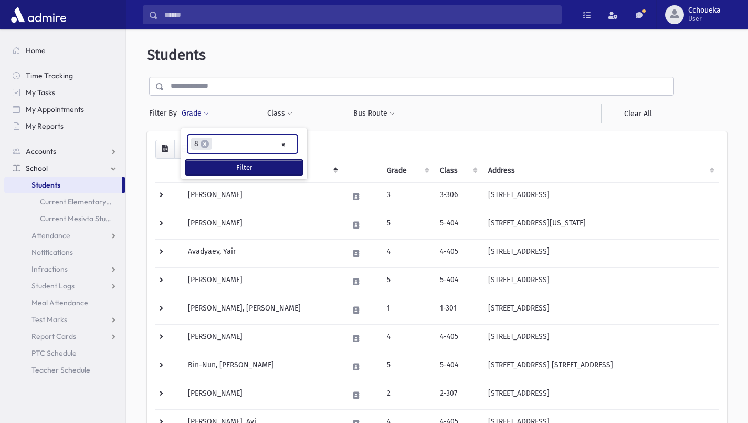
click at [268, 166] on button "Filter" at bounding box center [244, 167] width 118 height 15
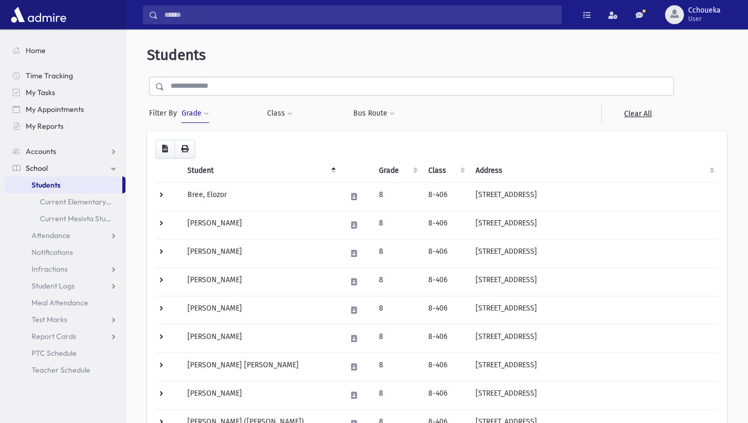
click at [212, 280] on td "[PERSON_NAME]" at bounding box center [260, 281] width 159 height 28
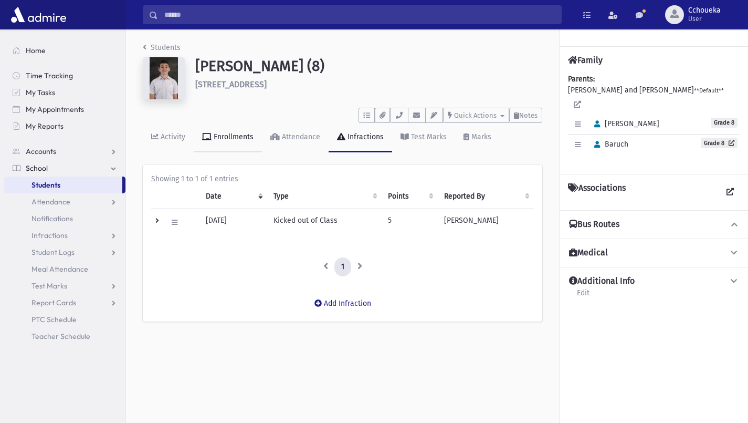
click at [221, 138] on div "Enrollments" at bounding box center [233, 136] width 42 height 9
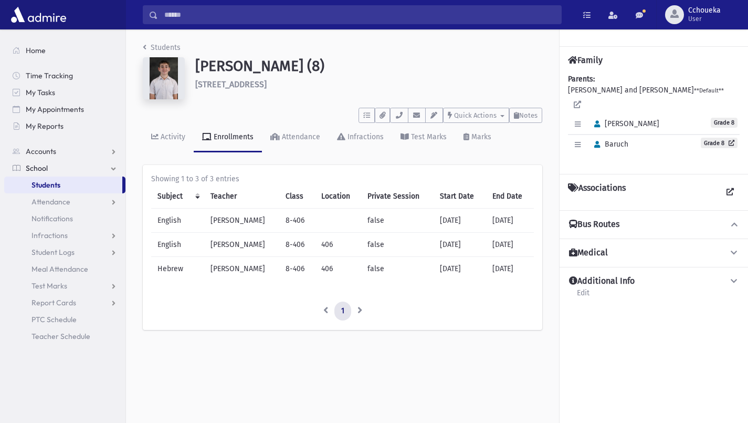
click at [174, 136] on div "Activity" at bounding box center [172, 136] width 27 height 9
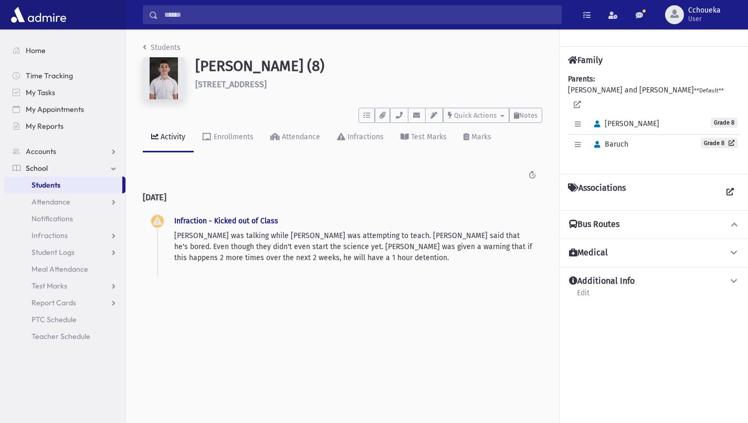
click at [432, 137] on div "Test Marks" at bounding box center [428, 136] width 38 height 9
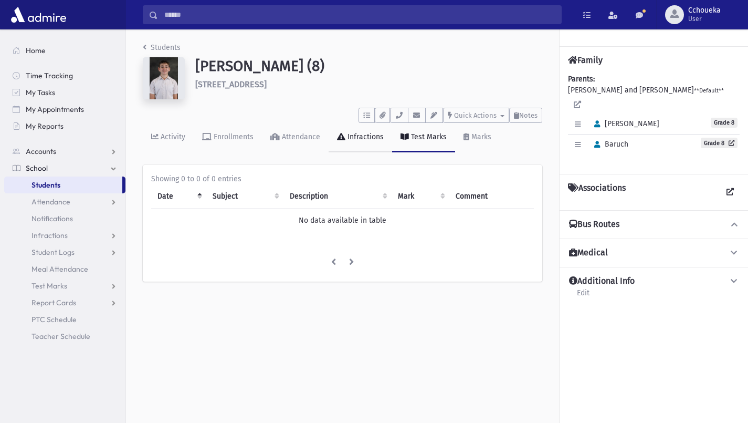
click at [371, 140] on div "Infractions" at bounding box center [365, 136] width 38 height 9
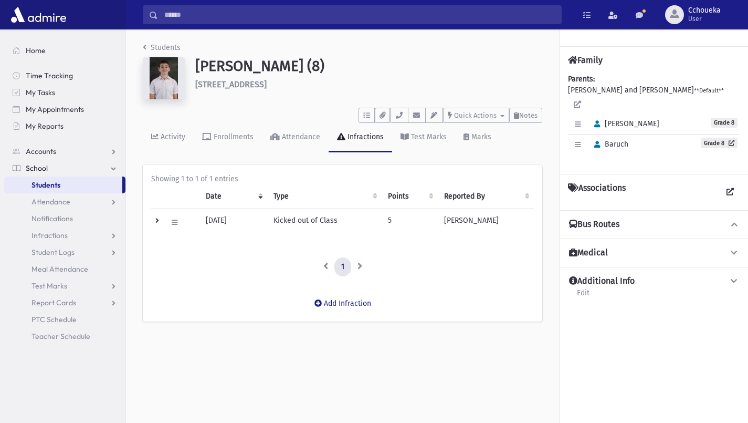
click at [59, 181] on span "Students" at bounding box center [46, 184] width 29 height 9
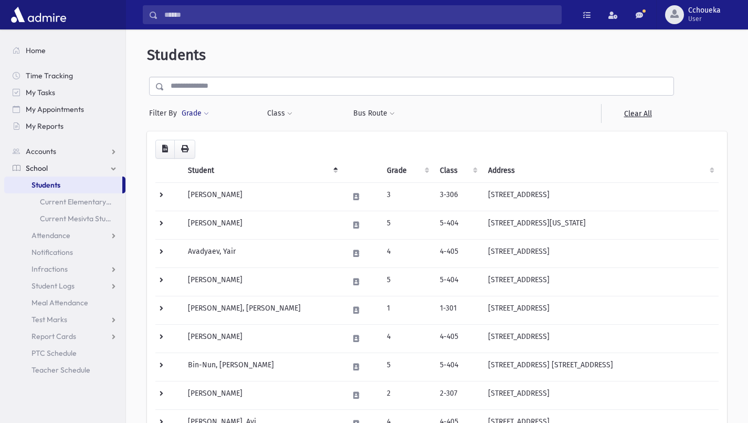
click at [204, 113] on span at bounding box center [206, 114] width 5 height 6
click at [268, 143] on ul at bounding box center [242, 143] width 109 height 16
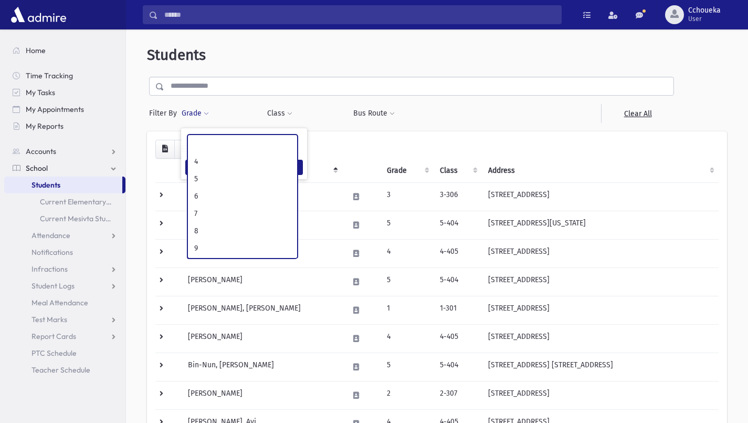
scroll to position [135, 0]
select select "**"
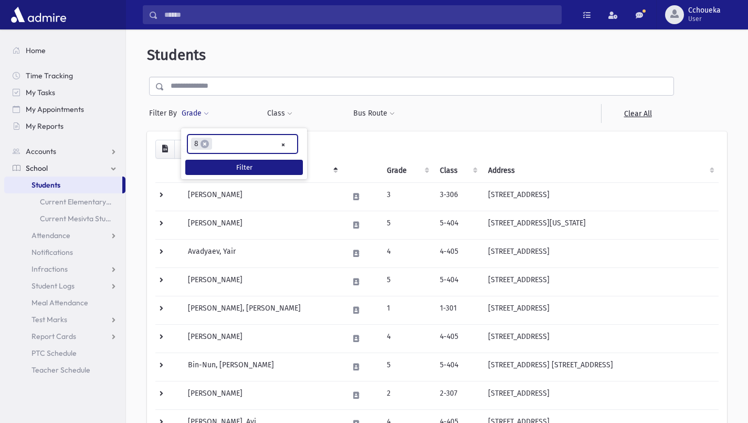
scroll to position [92, 0]
click at [274, 168] on button "Filter" at bounding box center [244, 167] width 118 height 15
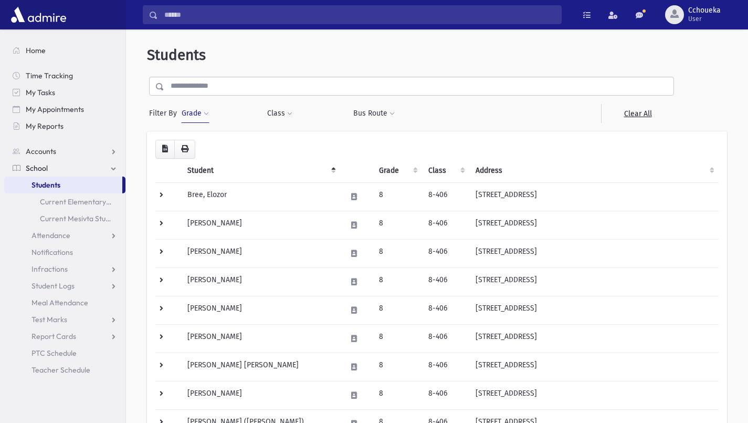
click at [297, 378] on td "[PERSON_NAME] [PERSON_NAME]" at bounding box center [260, 366] width 159 height 28
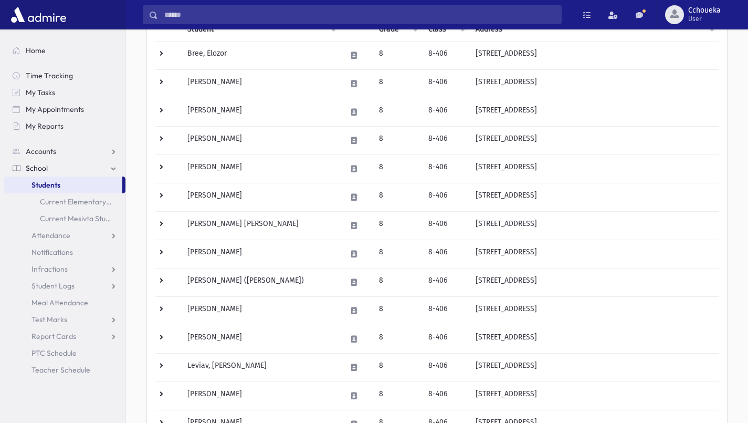
scroll to position [159, 0]
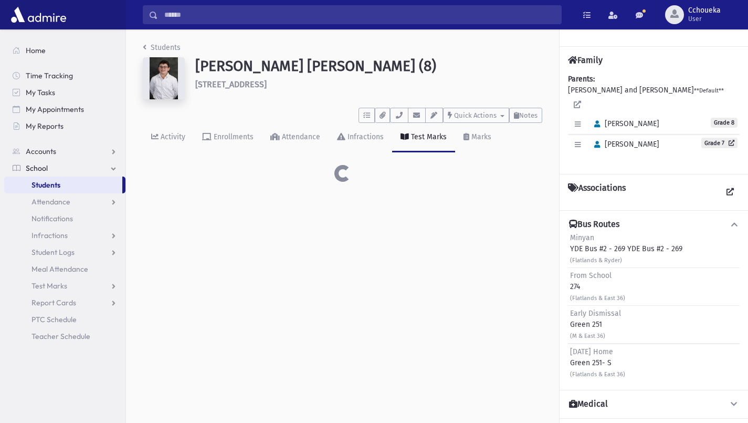
click at [288, 340] on div "Students [PERSON_NAME] [PERSON_NAME] (8) [STREET_ADDRESS] **** To Do's No open …" at bounding box center [437, 225] width 622 height 393
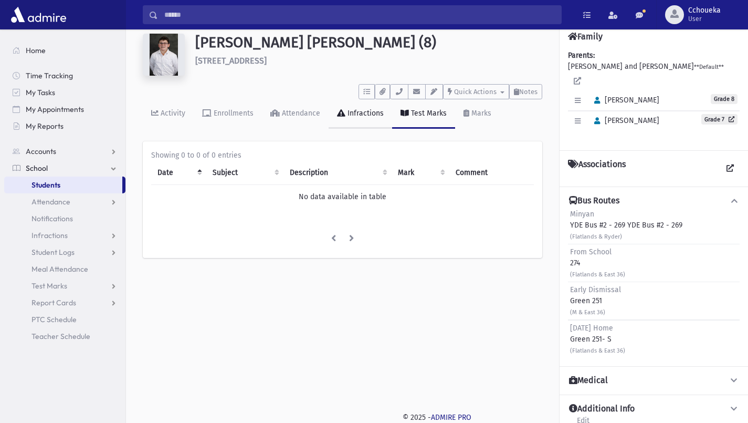
click at [354, 122] on link "Infractions" at bounding box center [361, 113] width 64 height 29
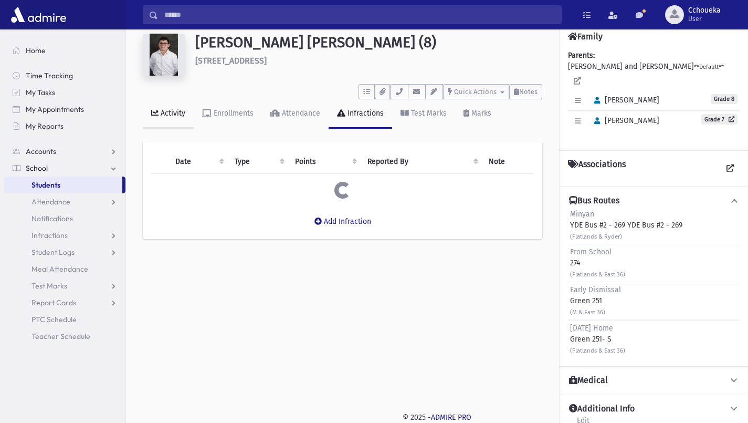
click at [183, 111] on div "Activity" at bounding box center [172, 113] width 27 height 9
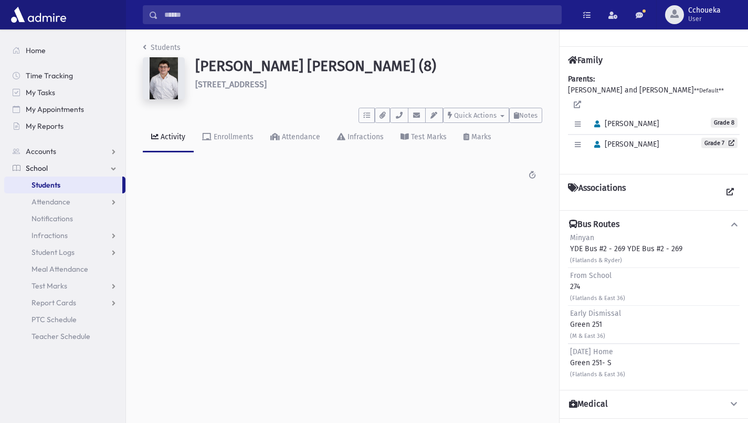
click at [304, 13] on input "Search" at bounding box center [359, 14] width 403 height 19
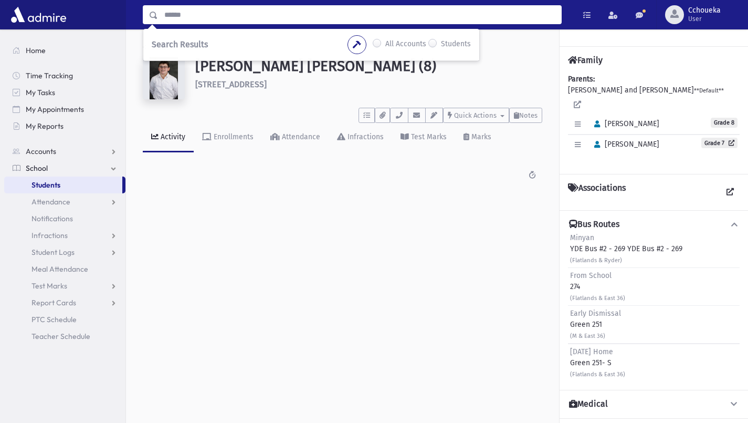
click at [320, 161] on div "Students [PERSON_NAME] [PERSON_NAME] (8) [STREET_ADDRESS] **** To Do's No open …" at bounding box center [342, 116] width 433 height 175
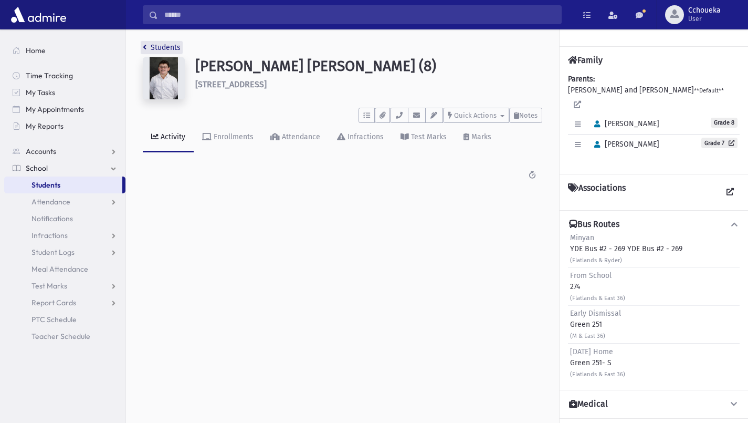
click at [144, 49] on icon "breadcrumb" at bounding box center [145, 47] width 4 height 7
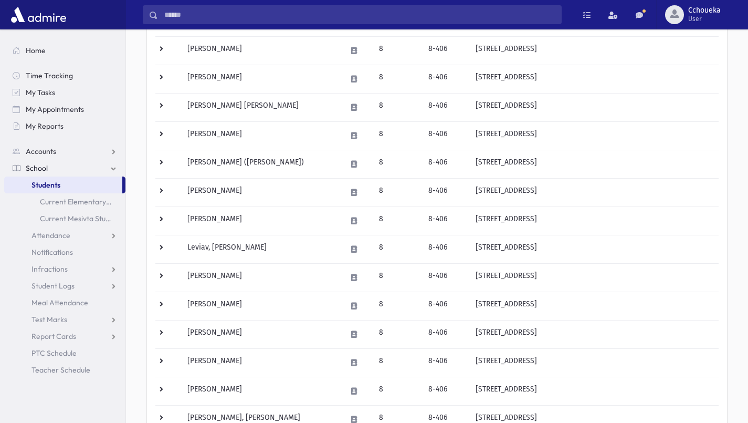
scroll to position [283, 0]
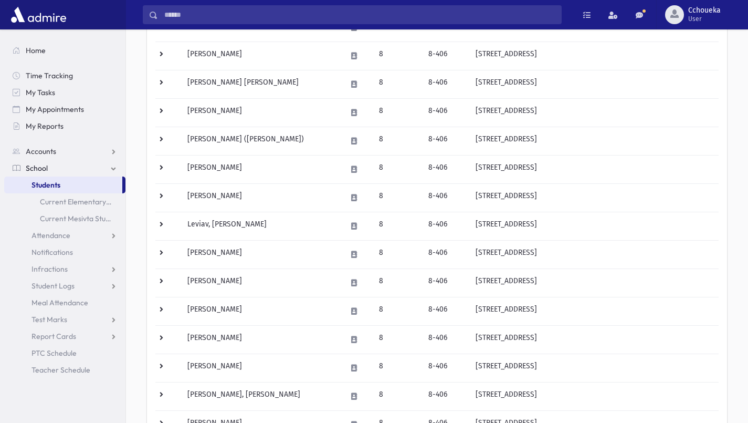
click at [236, 336] on td "Russ, Yehuda" at bounding box center [260, 339] width 159 height 28
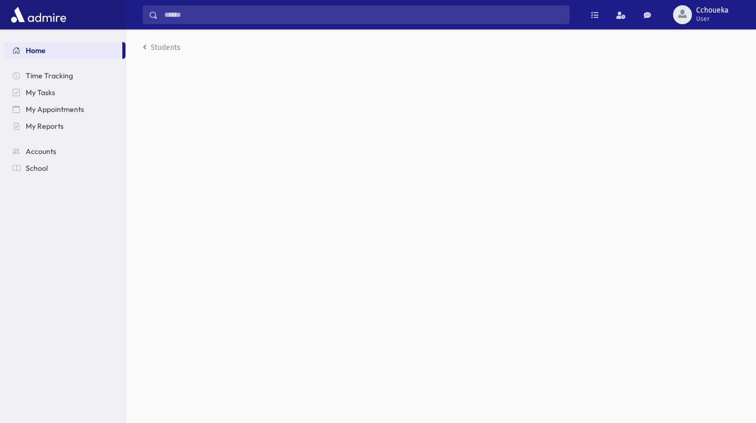
click at [205, 342] on div "Students" at bounding box center [441, 225] width 630 height 393
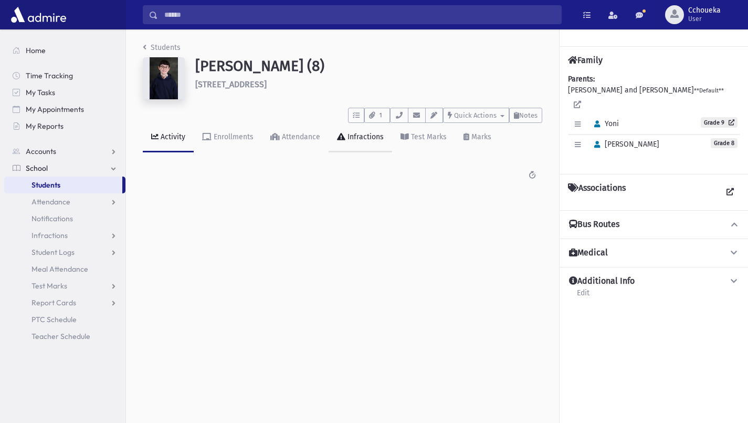
click at [363, 141] on link "Infractions" at bounding box center [361, 137] width 64 height 29
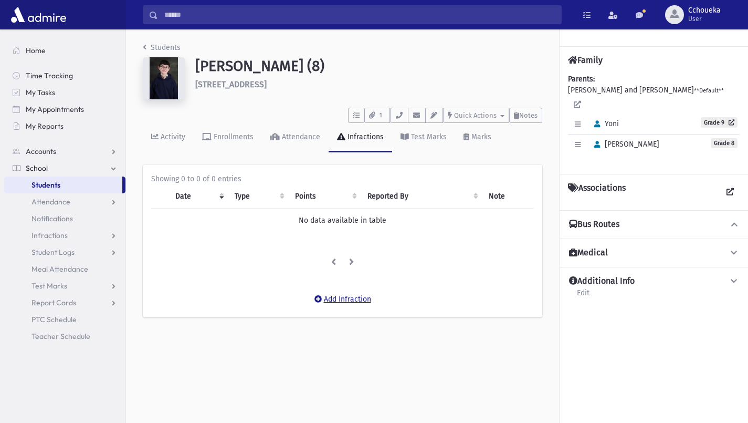
click at [356, 300] on button "Add Infraction" at bounding box center [343, 299] width 70 height 19
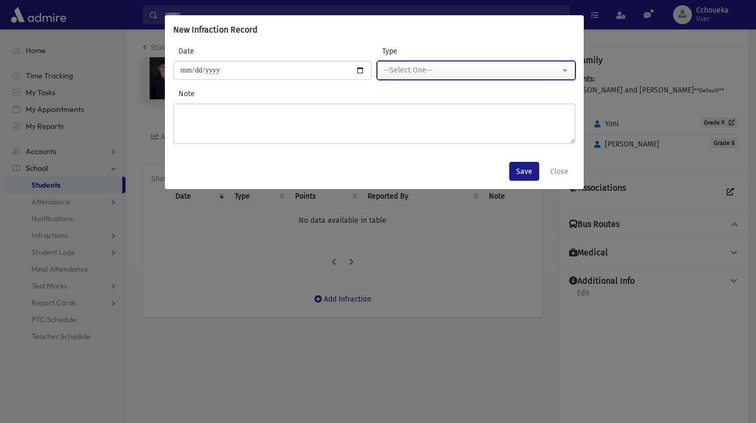
click at [425, 68] on div "--Select One--" at bounding box center [472, 70] width 176 height 11
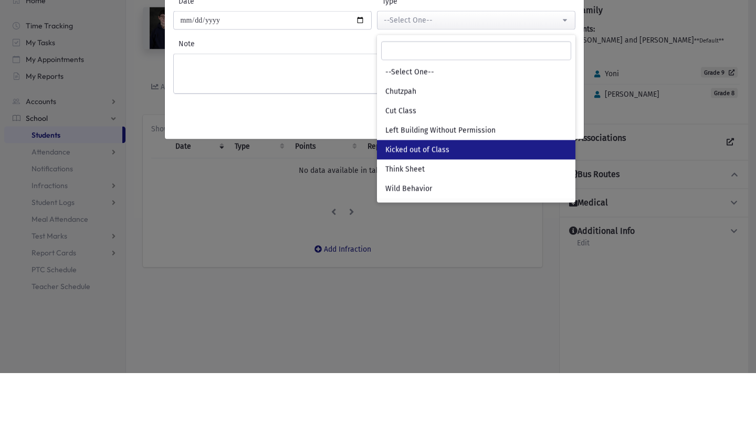
click at [439, 199] on span "Kicked out of Class" at bounding box center [418, 200] width 64 height 11
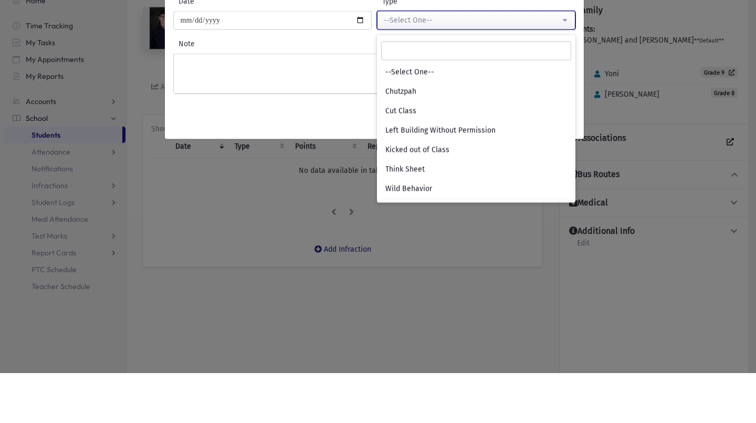
select select "*"
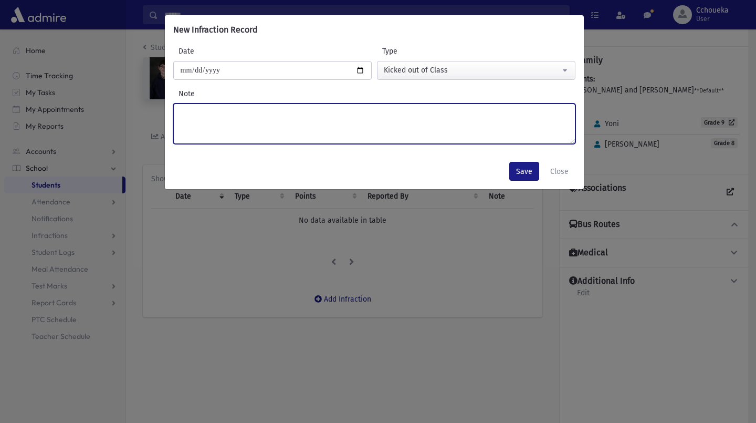
click at [363, 110] on textarea "Note" at bounding box center [374, 123] width 402 height 40
click at [255, 116] on textarea "**********" at bounding box center [374, 123] width 402 height 40
click at [355, 115] on textarea "**********" at bounding box center [374, 123] width 402 height 40
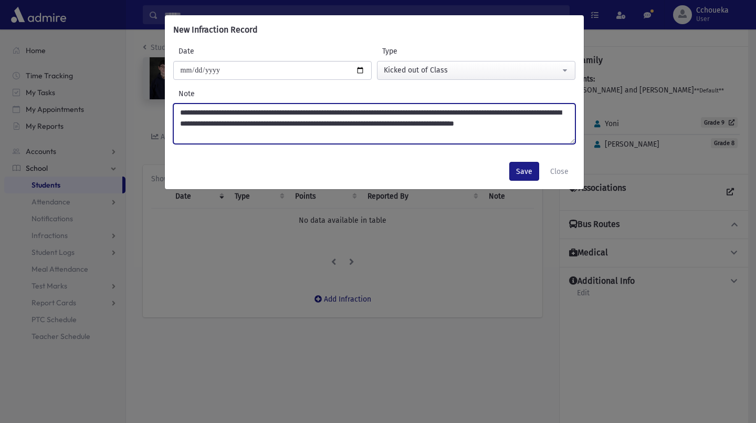
click at [397, 123] on textarea "**********" at bounding box center [374, 123] width 402 height 40
type textarea "**********"
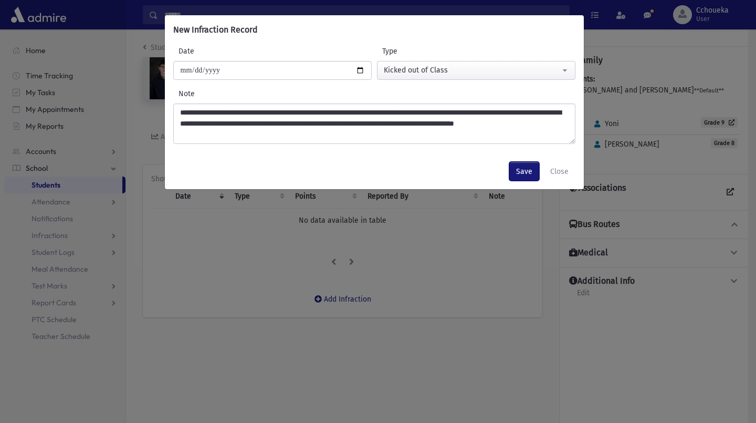
click at [527, 173] on button "Save" at bounding box center [524, 171] width 30 height 19
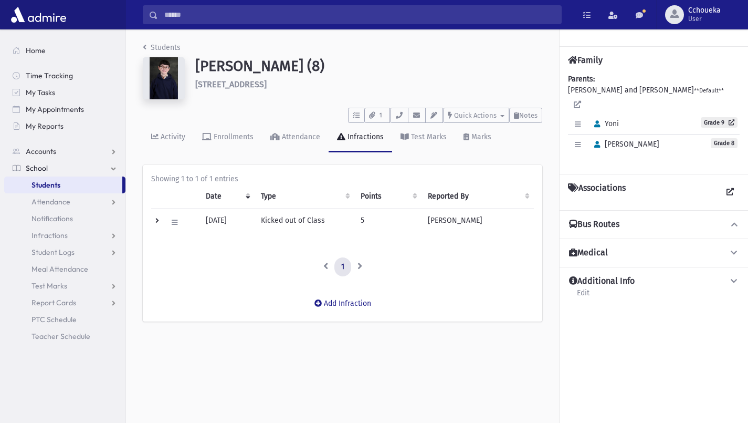
click at [154, 136] on icon at bounding box center [154, 136] width 7 height 7
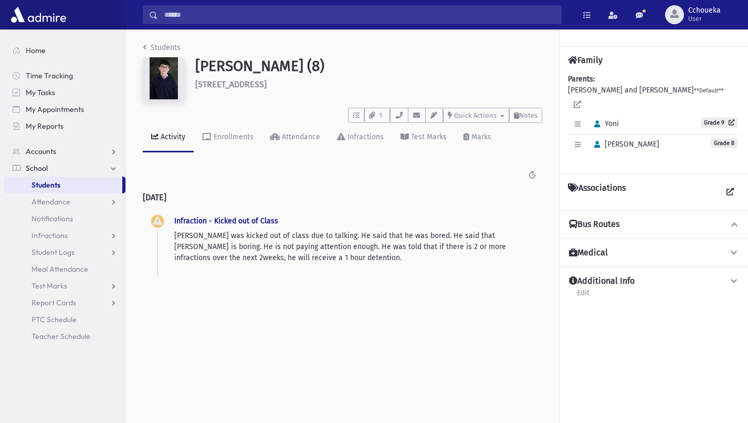
click at [58, 186] on span "Students" at bounding box center [46, 184] width 29 height 9
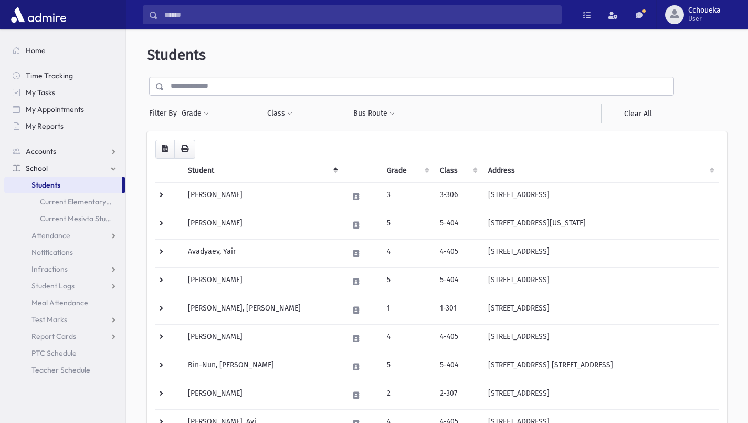
select select
click at [200, 118] on button "Grade" at bounding box center [195, 113] width 28 height 19
click at [251, 149] on ul at bounding box center [242, 143] width 109 height 16
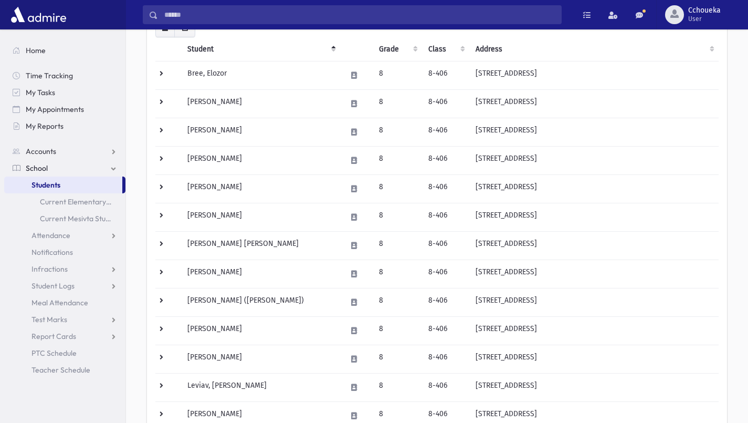
scroll to position [125, 0]
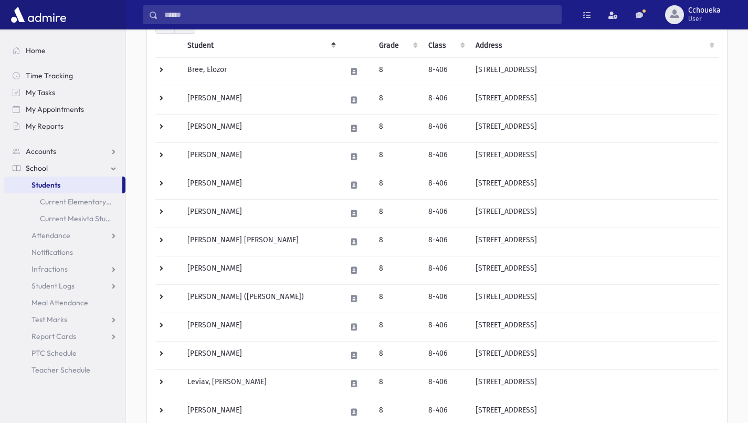
click at [209, 241] on td "[PERSON_NAME] [PERSON_NAME]" at bounding box center [260, 241] width 159 height 28
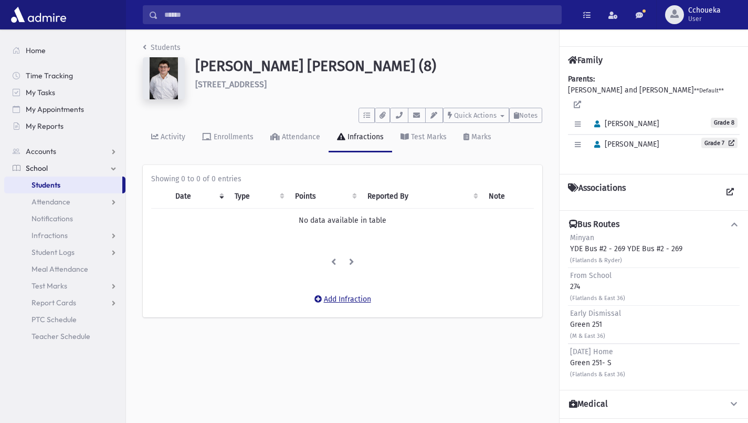
click at [353, 299] on button "Add Infraction" at bounding box center [343, 299] width 70 height 19
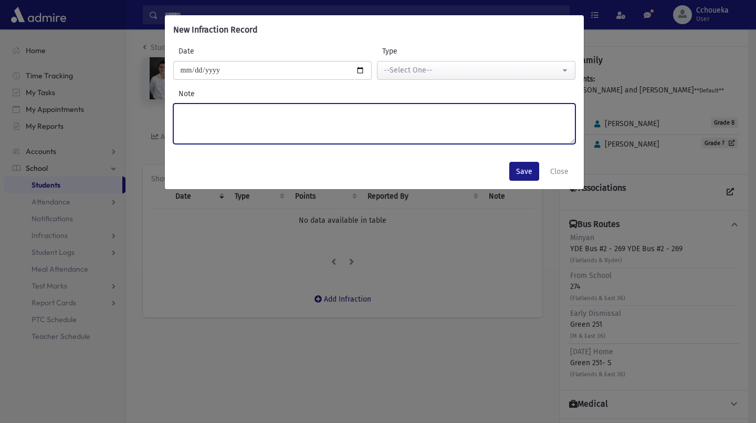
click at [376, 128] on textarea "Note" at bounding box center [374, 123] width 402 height 40
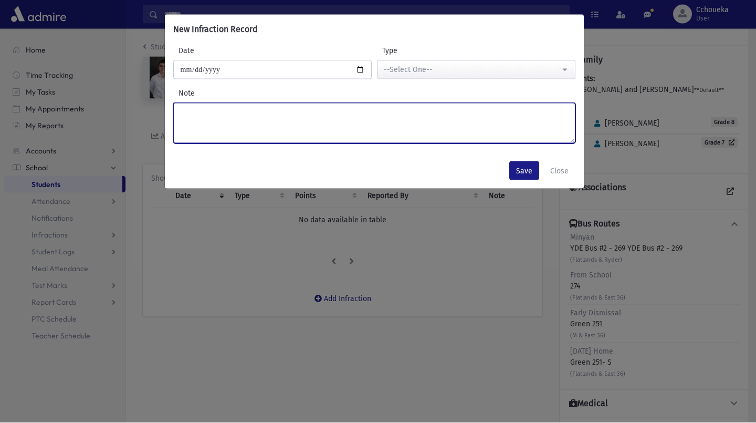
paste textarea "**********"
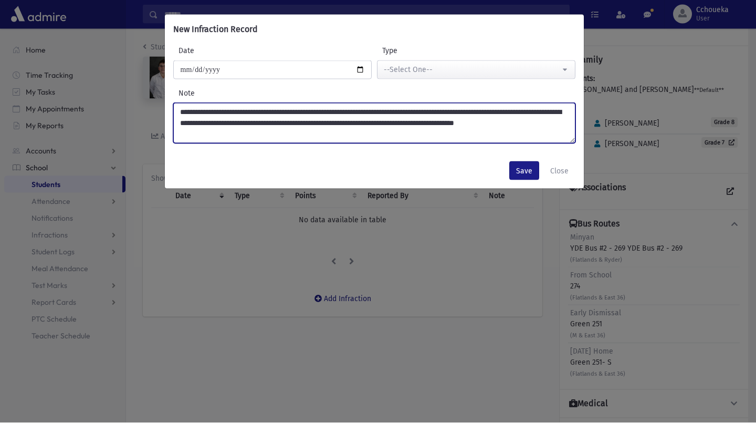
click at [201, 113] on textarea "**********" at bounding box center [374, 123] width 402 height 40
click at [204, 115] on textarea "**********" at bounding box center [374, 123] width 402 height 40
click at [447, 113] on textarea "**********" at bounding box center [374, 123] width 402 height 40
click at [244, 126] on textarea "**********" at bounding box center [374, 123] width 402 height 40
click at [244, 127] on textarea "**********" at bounding box center [374, 123] width 402 height 40
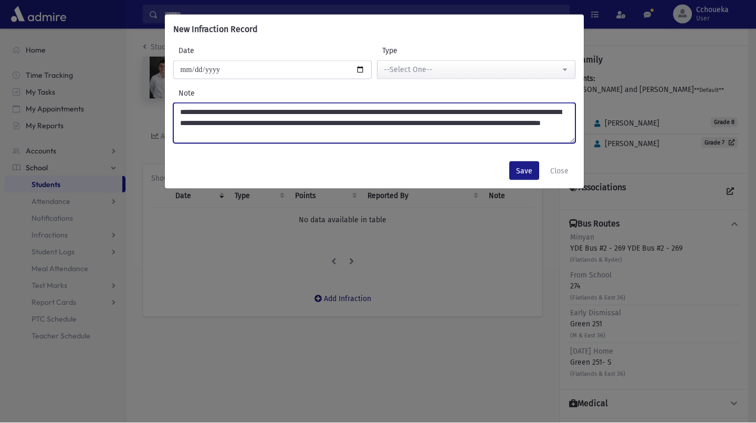
click at [236, 127] on textarea "**********" at bounding box center [374, 123] width 402 height 40
click at [237, 126] on textarea "**********" at bounding box center [374, 123] width 402 height 40
click at [478, 128] on textarea "**********" at bounding box center [374, 123] width 402 height 40
click at [201, 112] on textarea "**********" at bounding box center [374, 123] width 402 height 40
click at [197, 113] on textarea "**********" at bounding box center [374, 123] width 402 height 40
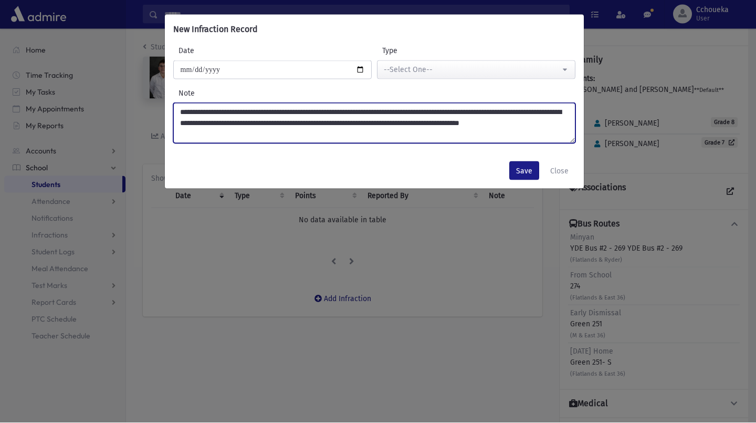
click at [203, 112] on textarea "**********" at bounding box center [374, 123] width 402 height 40
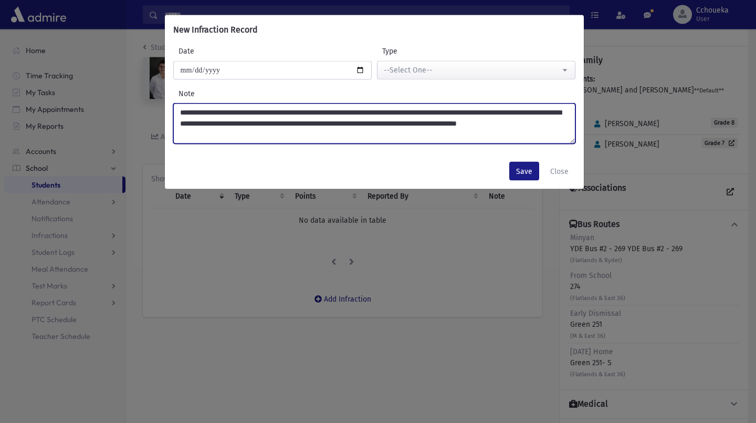
type textarea "**********"
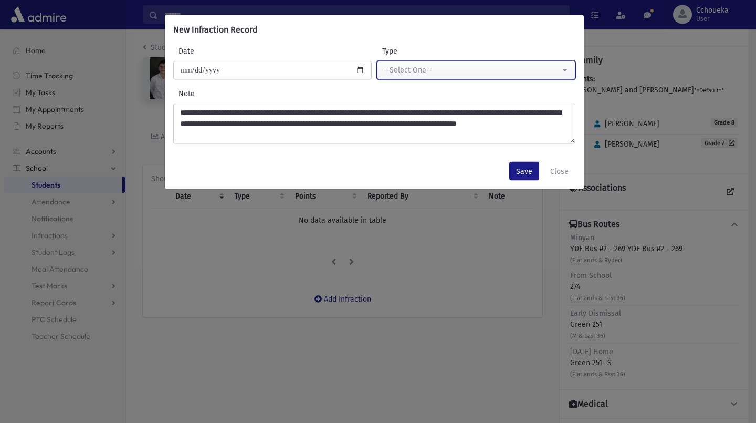
click at [545, 73] on div "--Select One--" at bounding box center [472, 70] width 176 height 11
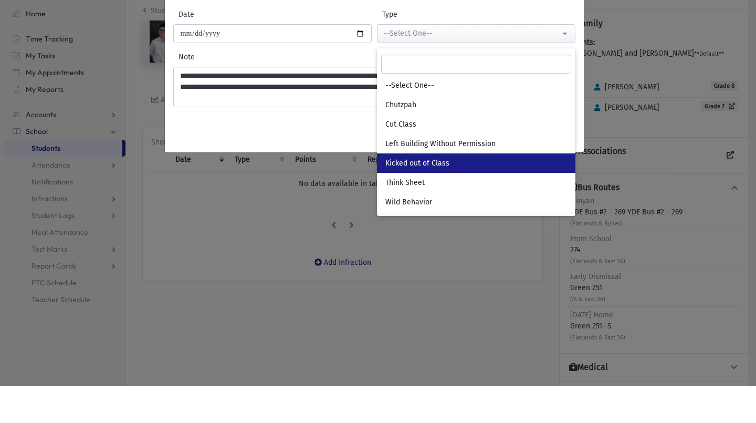
click at [443, 200] on span "Kicked out of Class" at bounding box center [418, 200] width 64 height 11
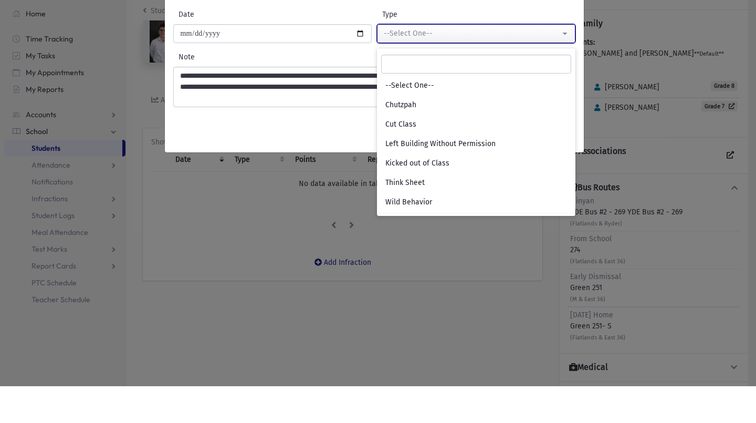
select select "*"
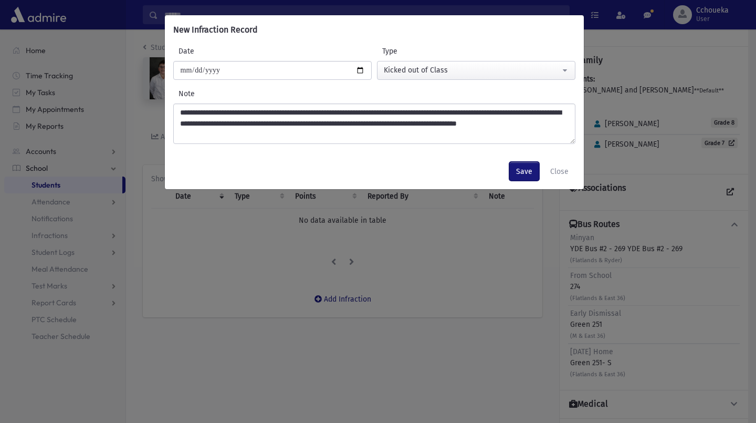
click at [530, 172] on button "Save" at bounding box center [524, 171] width 30 height 19
